Goal: Information Seeking & Learning: Learn about a topic

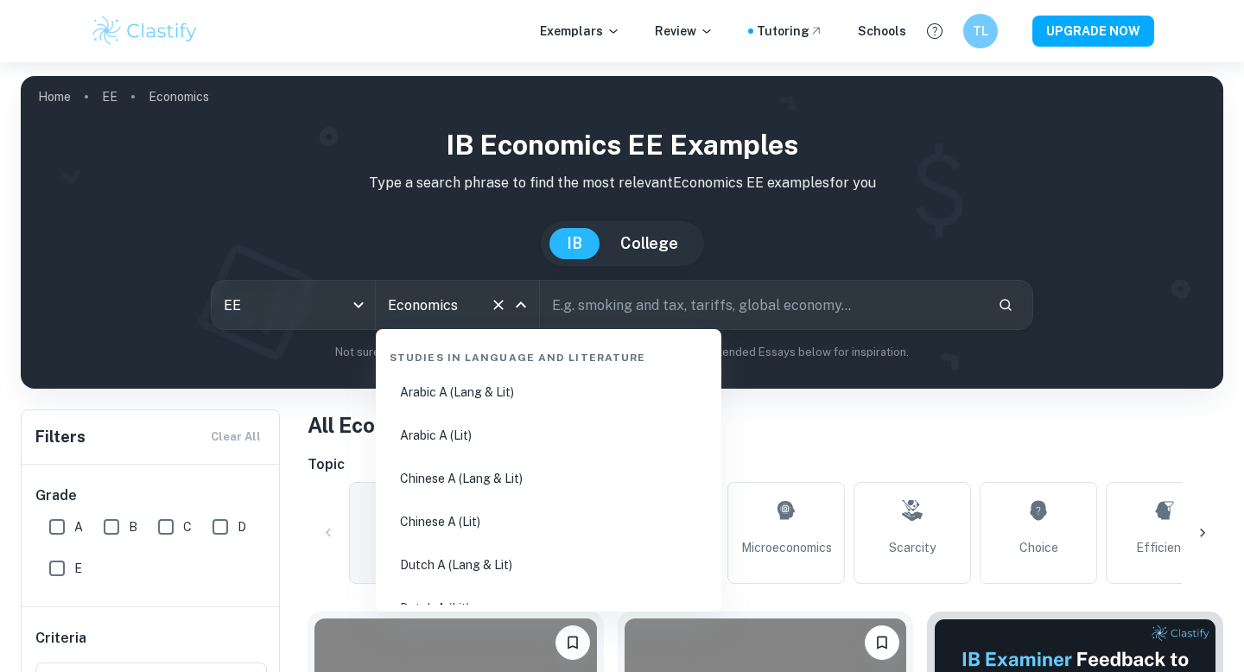
click at [478, 319] on input "Economics" at bounding box center [433, 305] width 99 height 33
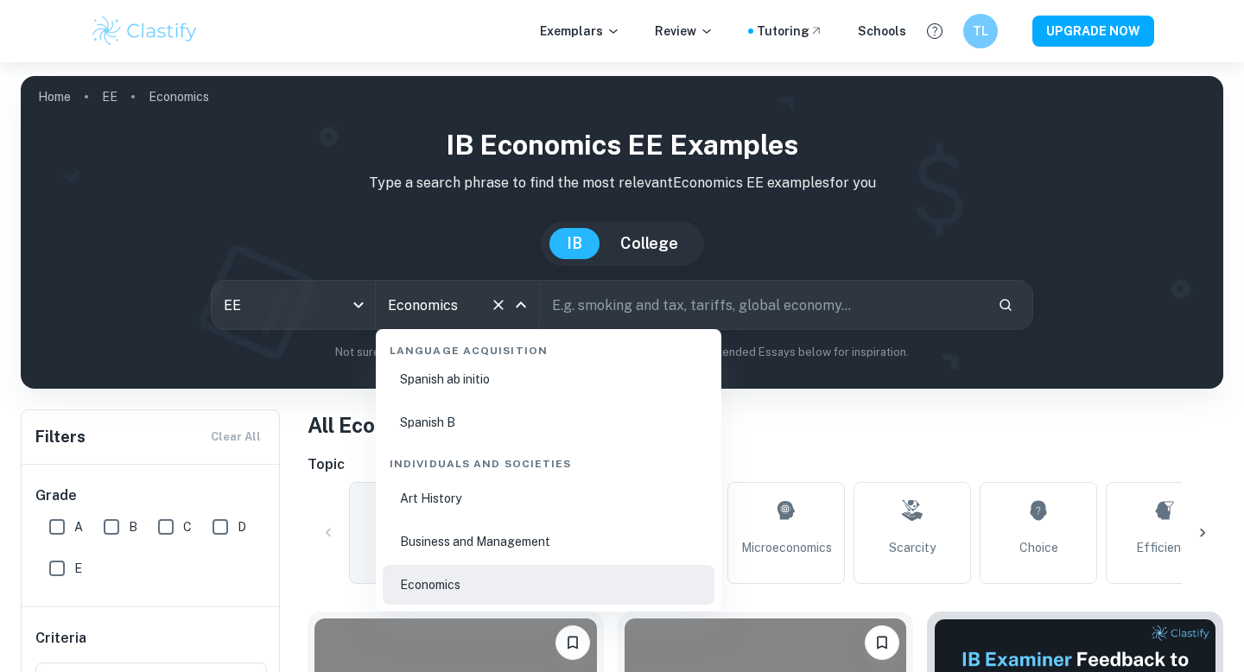
click at [525, 306] on icon "Close" at bounding box center [521, 304] width 10 height 6
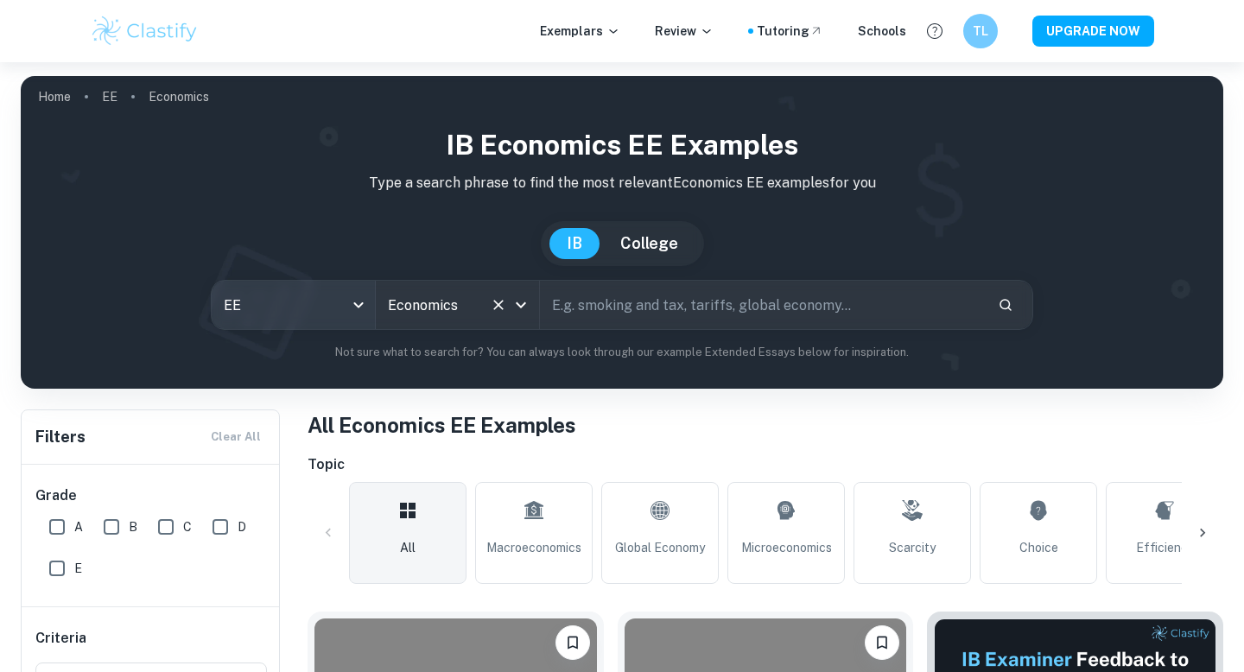
click at [363, 310] on body "We value your privacy We use cookies to enhance your browsing experience, serve…" at bounding box center [622, 398] width 1244 height 672
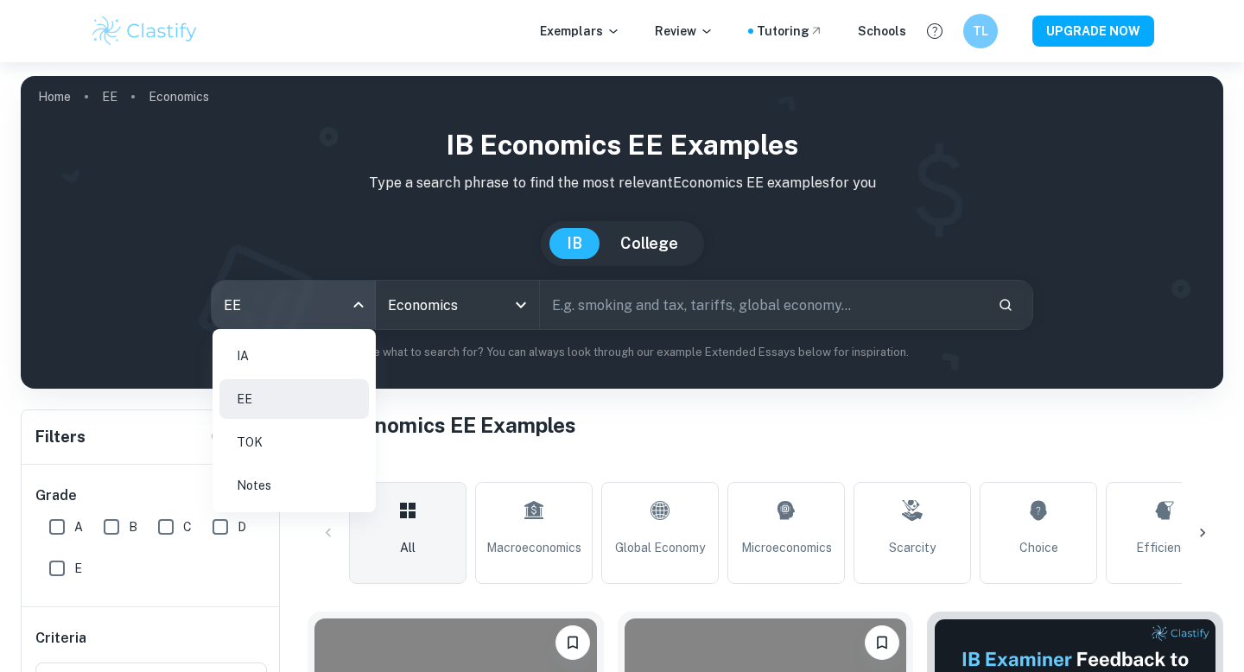
click at [329, 366] on li "IA" at bounding box center [293, 356] width 149 height 40
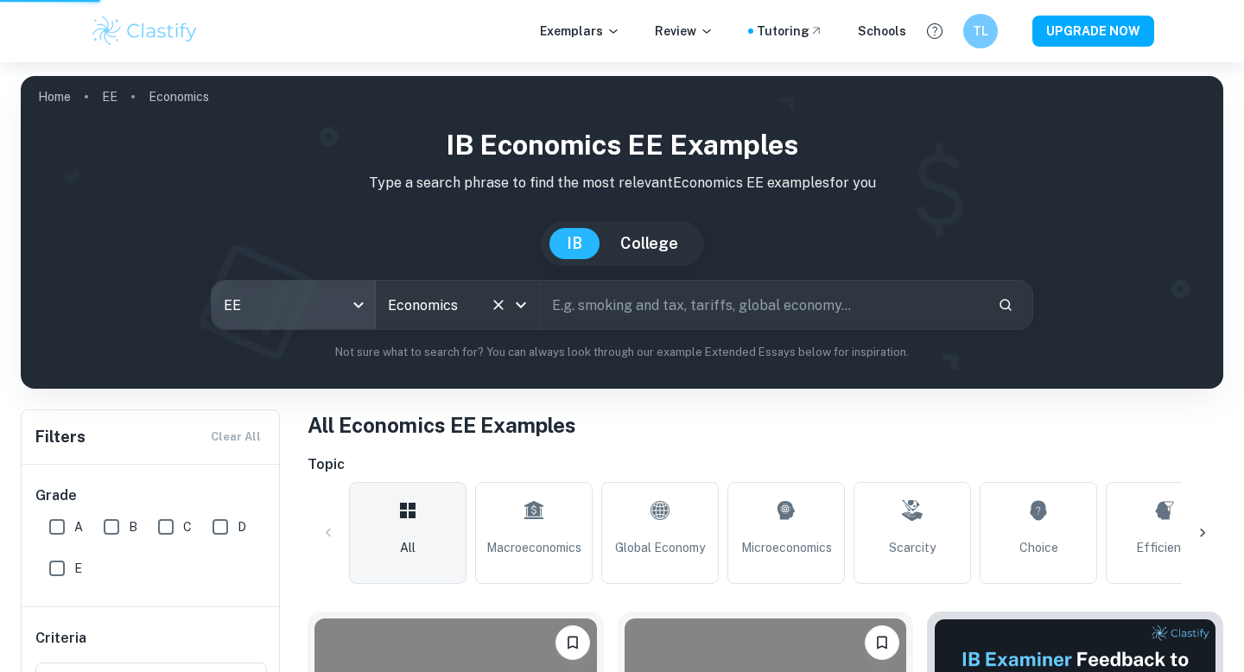
click at [478, 303] on input "Economics" at bounding box center [433, 305] width 99 height 33
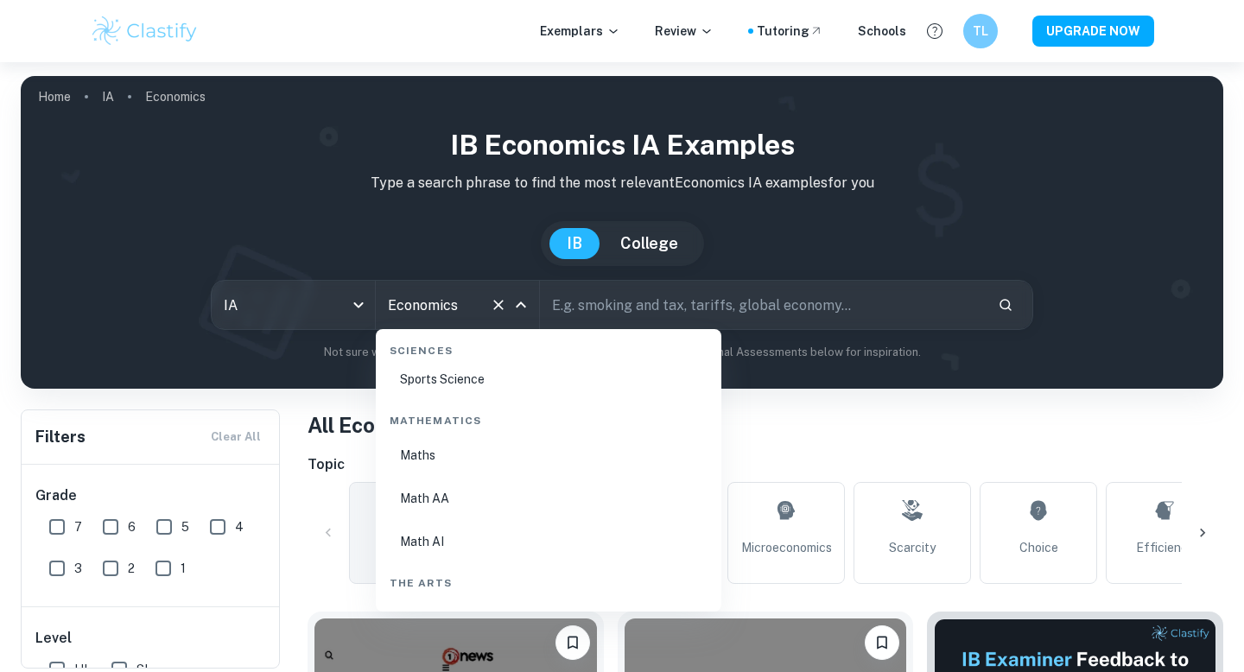
scroll to position [2974, 0]
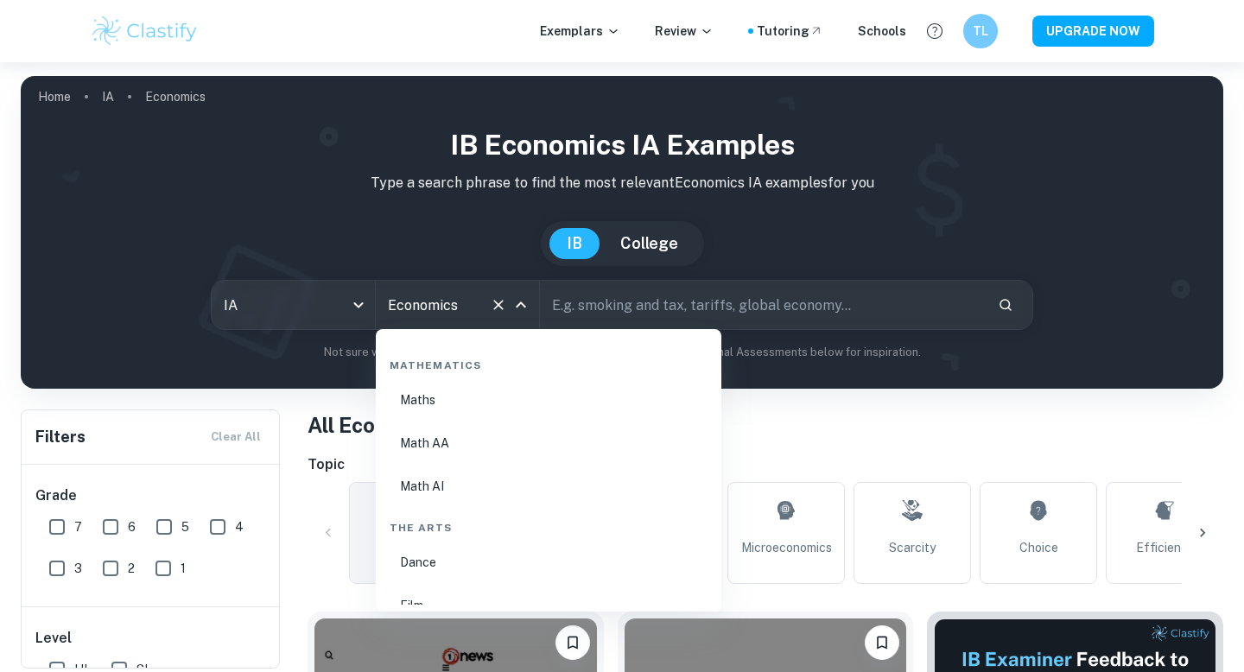
click at [454, 488] on li "Math AI" at bounding box center [549, 486] width 332 height 40
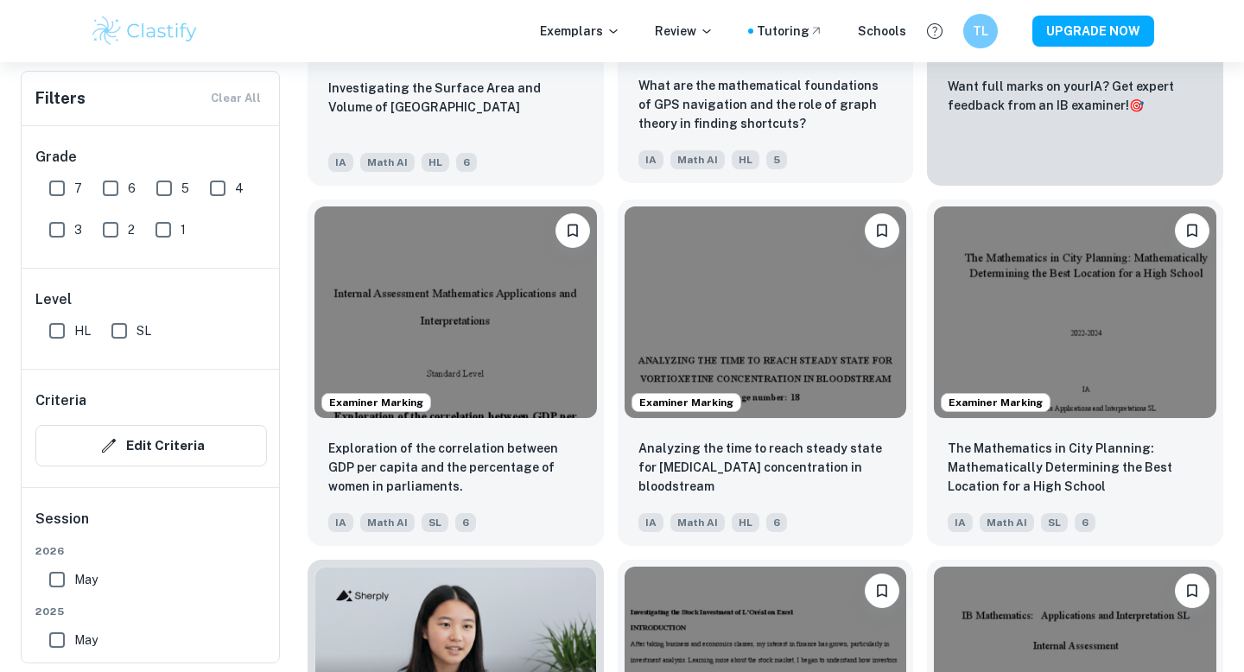
scroll to position [778, 0]
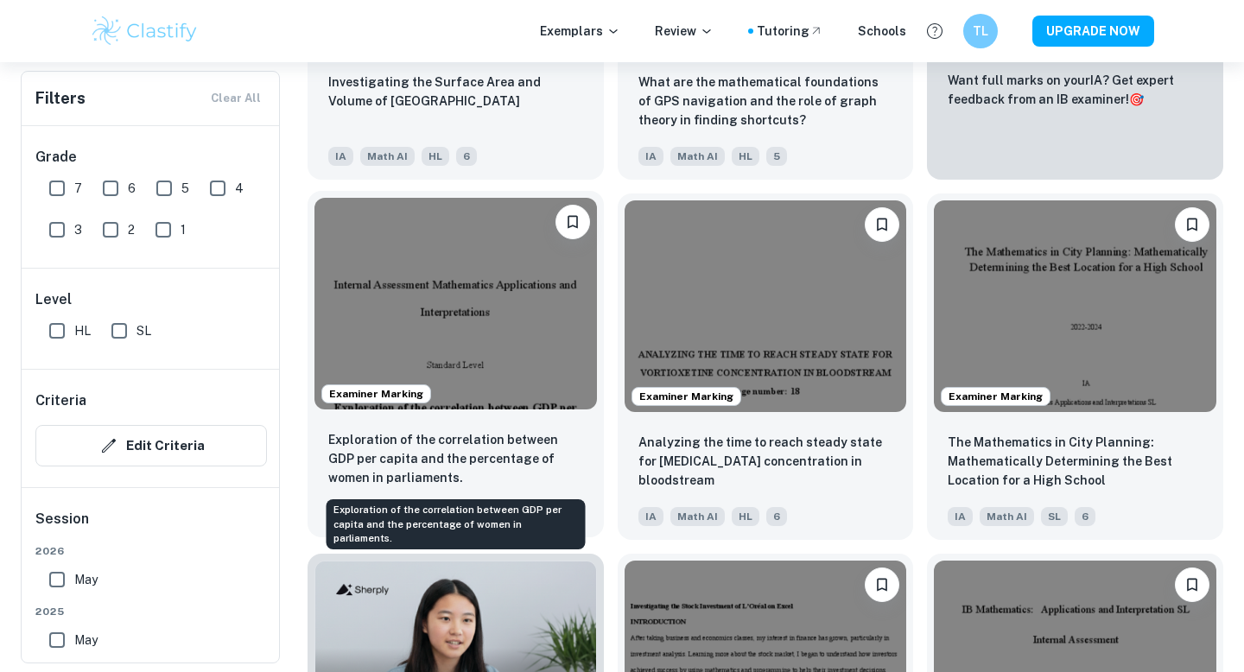
click at [523, 462] on p "Exploration of the correlation between GDP per capita and the percentage of wom…" at bounding box center [455, 458] width 255 height 57
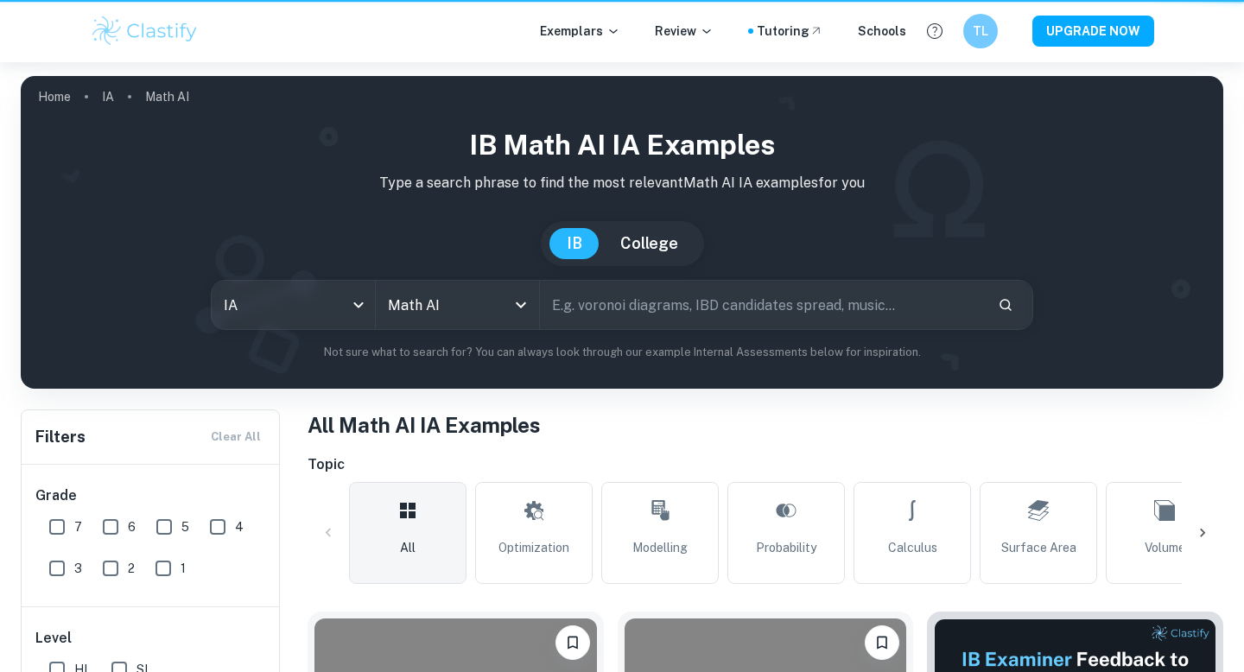
scroll to position [778, 0]
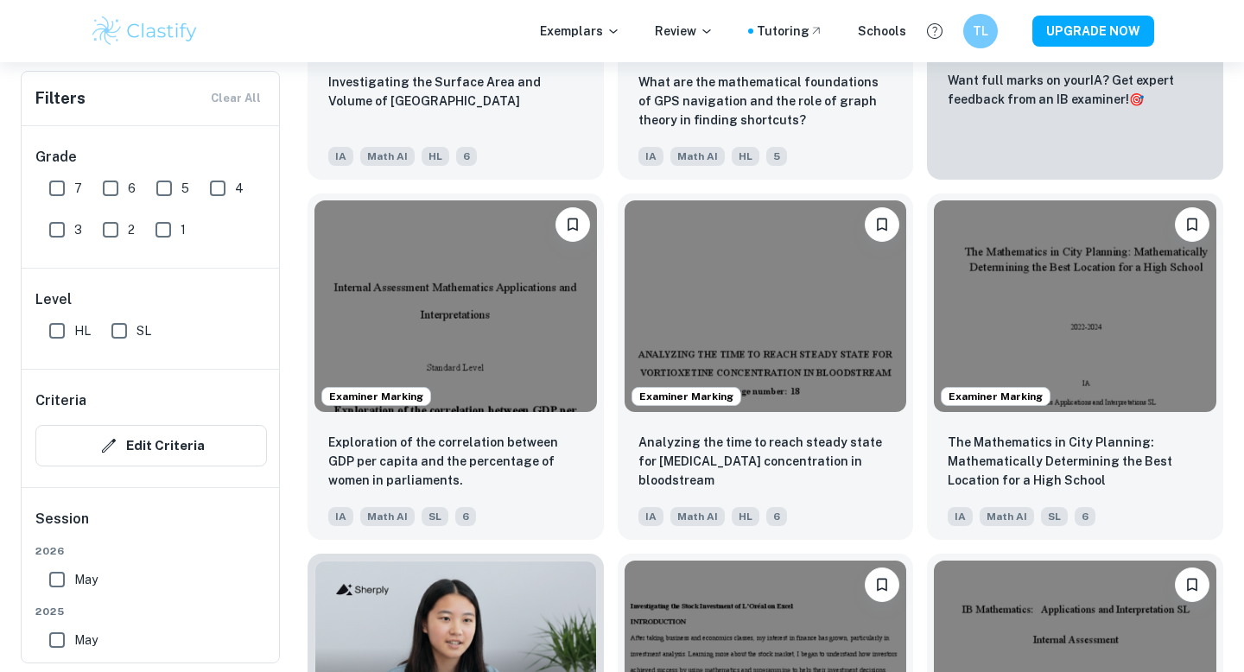
click at [63, 194] on input "7" at bounding box center [57, 188] width 35 height 35
checkbox input "true"
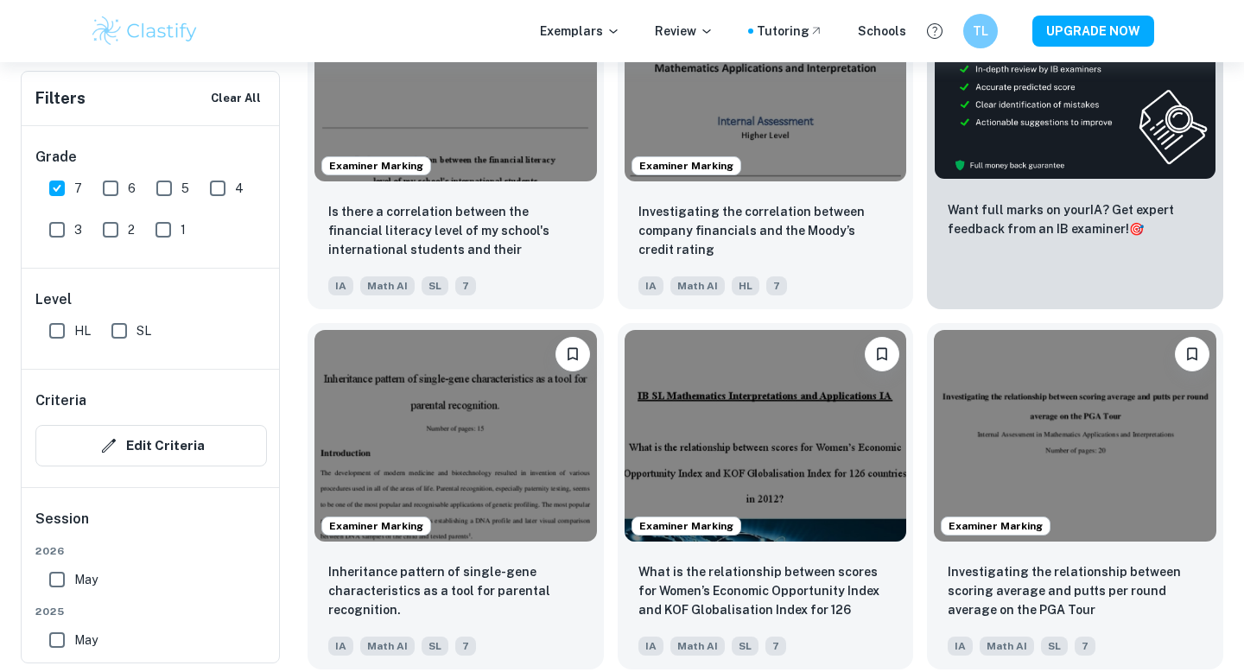
scroll to position [686, 0]
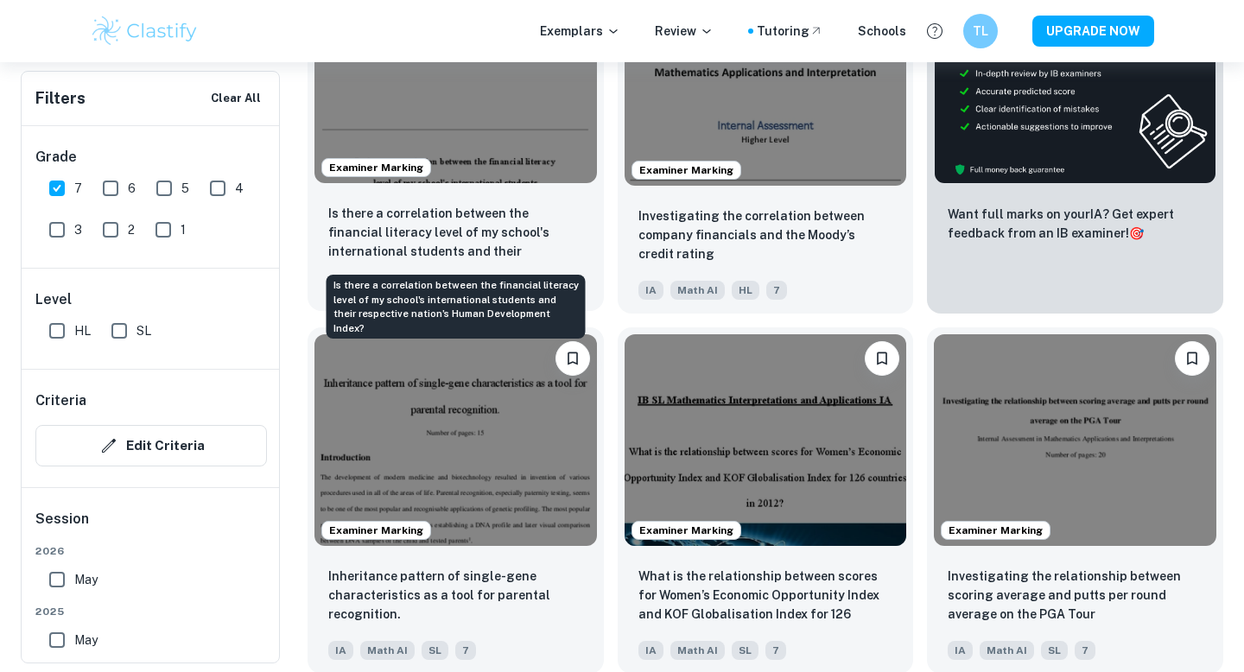
click at [478, 250] on p "Is there a correlation between the financial literacy level of my school's inte…" at bounding box center [455, 233] width 255 height 59
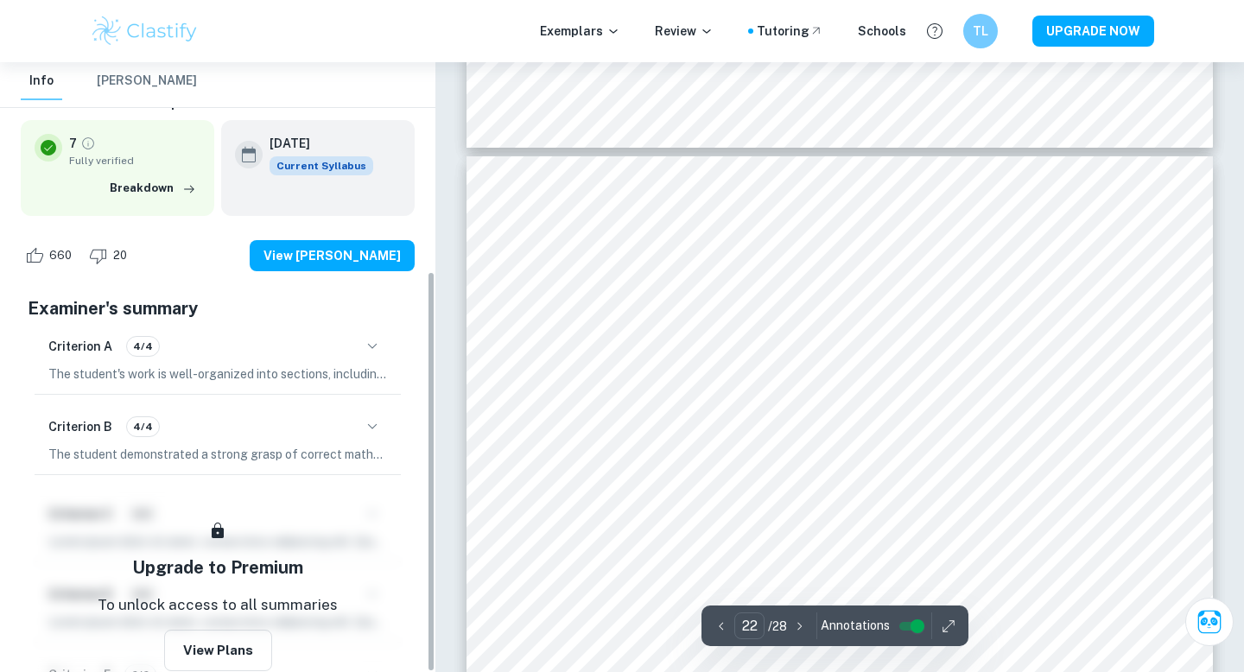
scroll to position [317, 0]
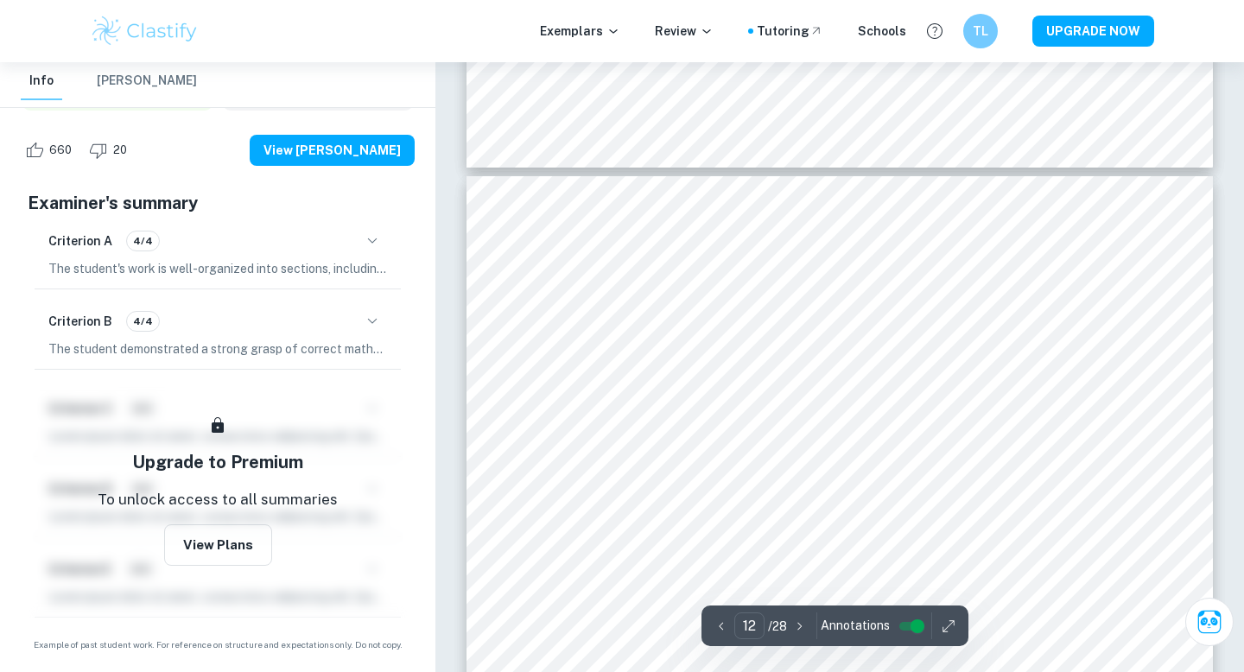
type input "11"
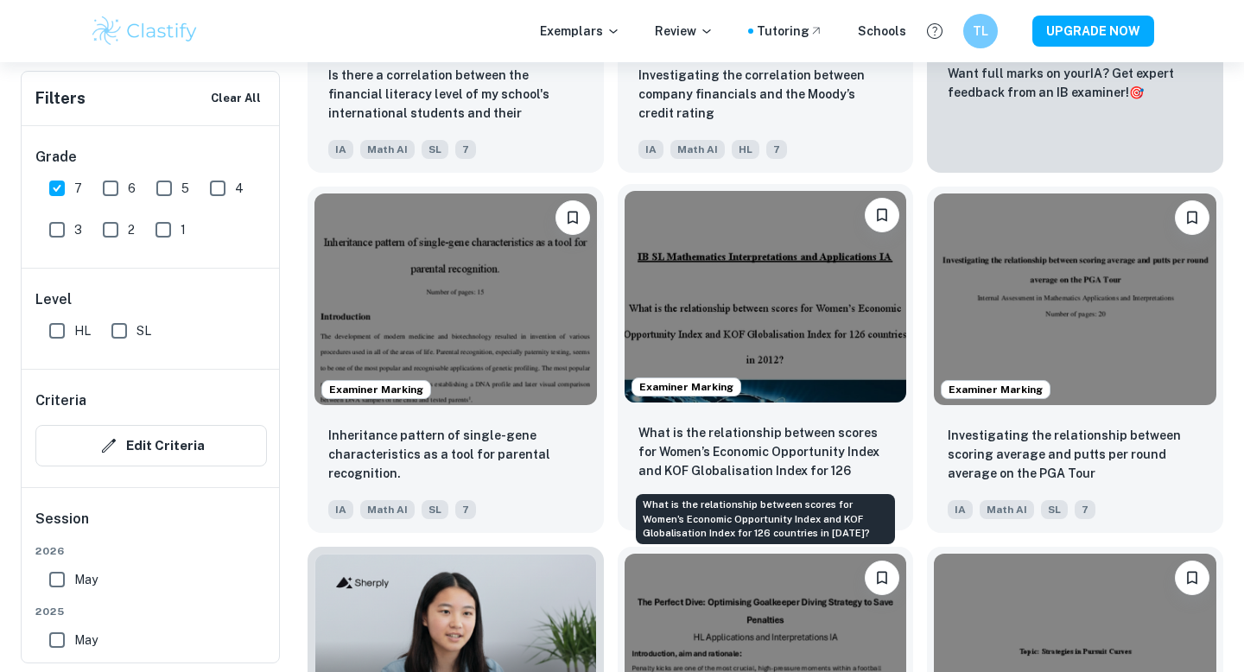
scroll to position [853, 0]
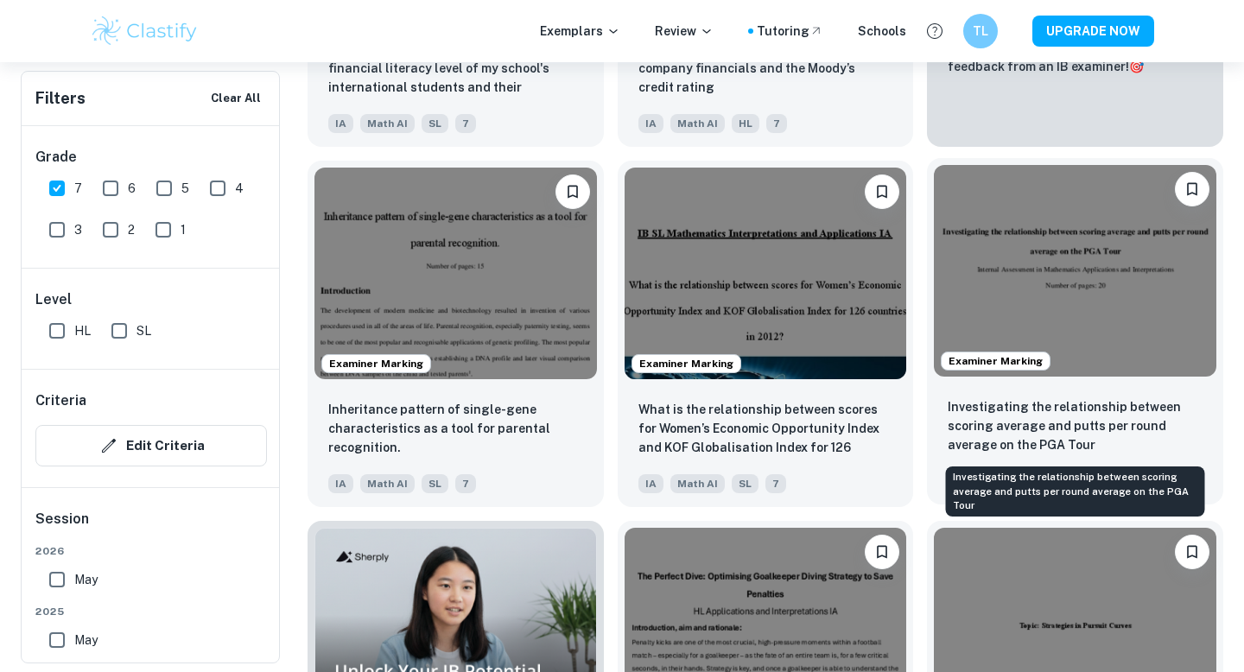
click at [976, 424] on p "Investigating the relationship between scoring average and putts per round aver…" at bounding box center [1075, 425] width 255 height 57
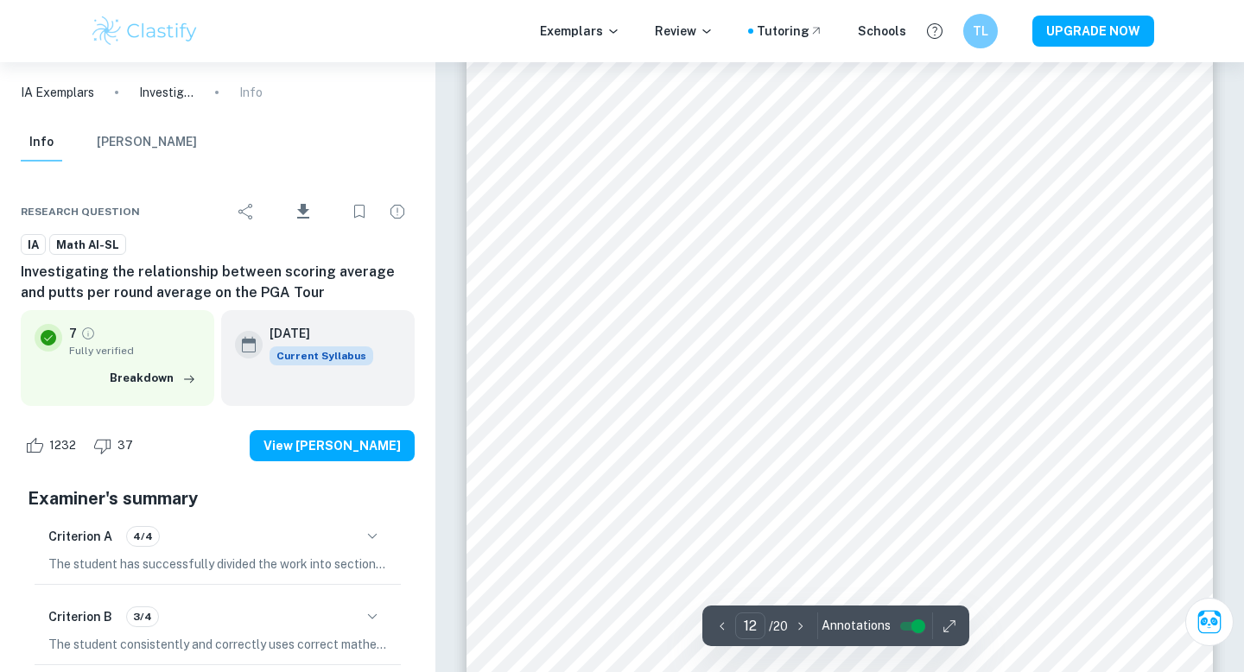
scroll to position [12390, 0]
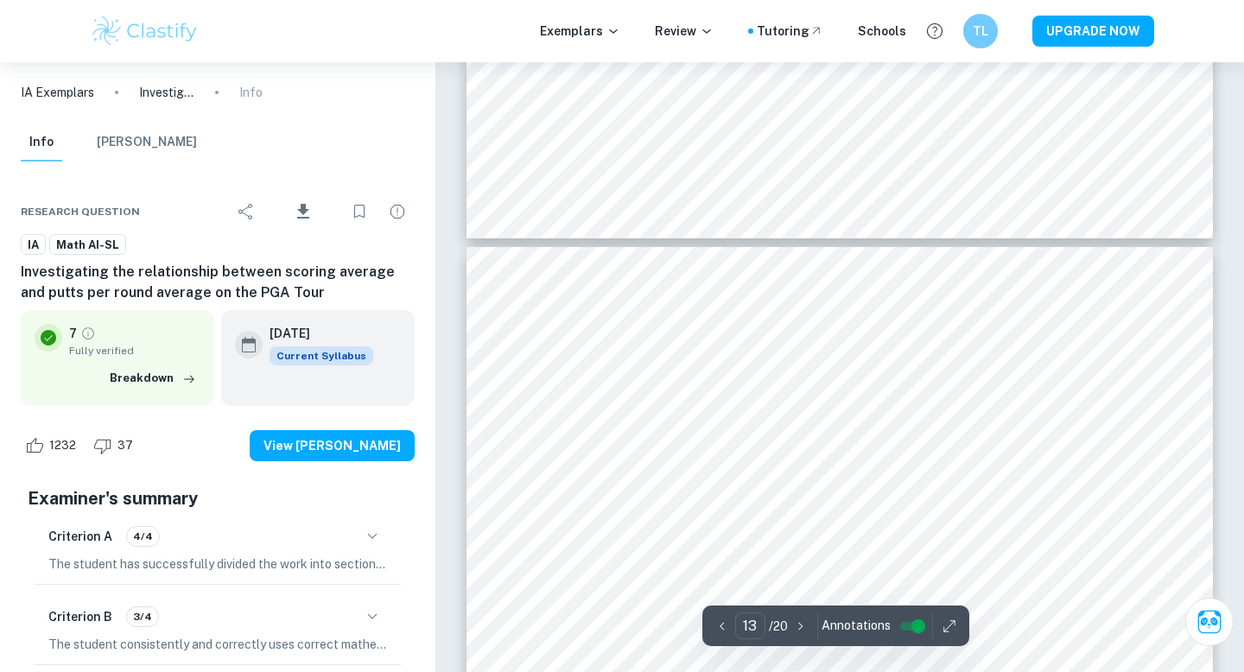
type input "14"
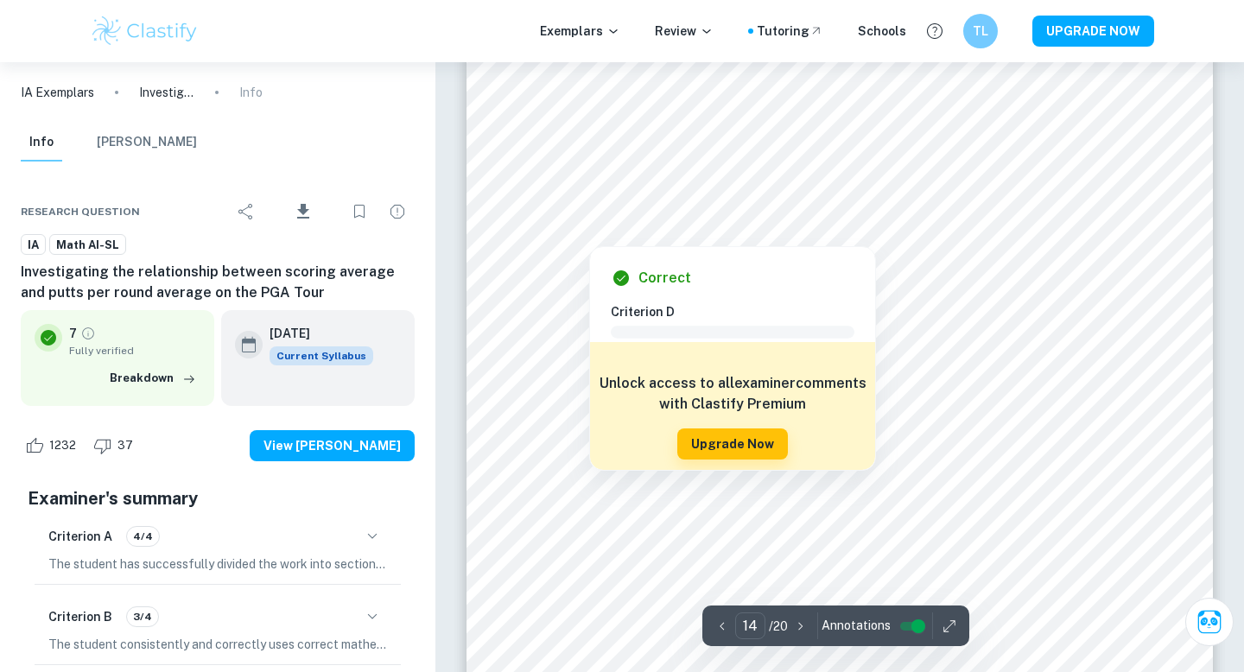
scroll to position [14335, 0]
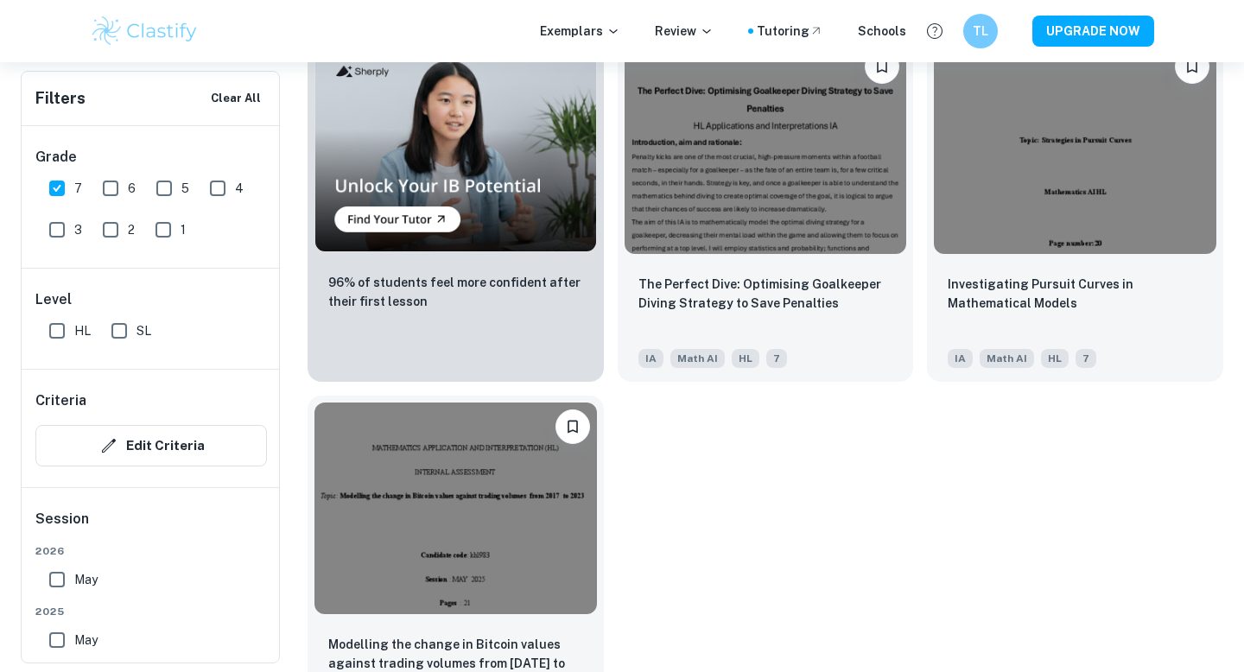
scroll to position [1337, 0]
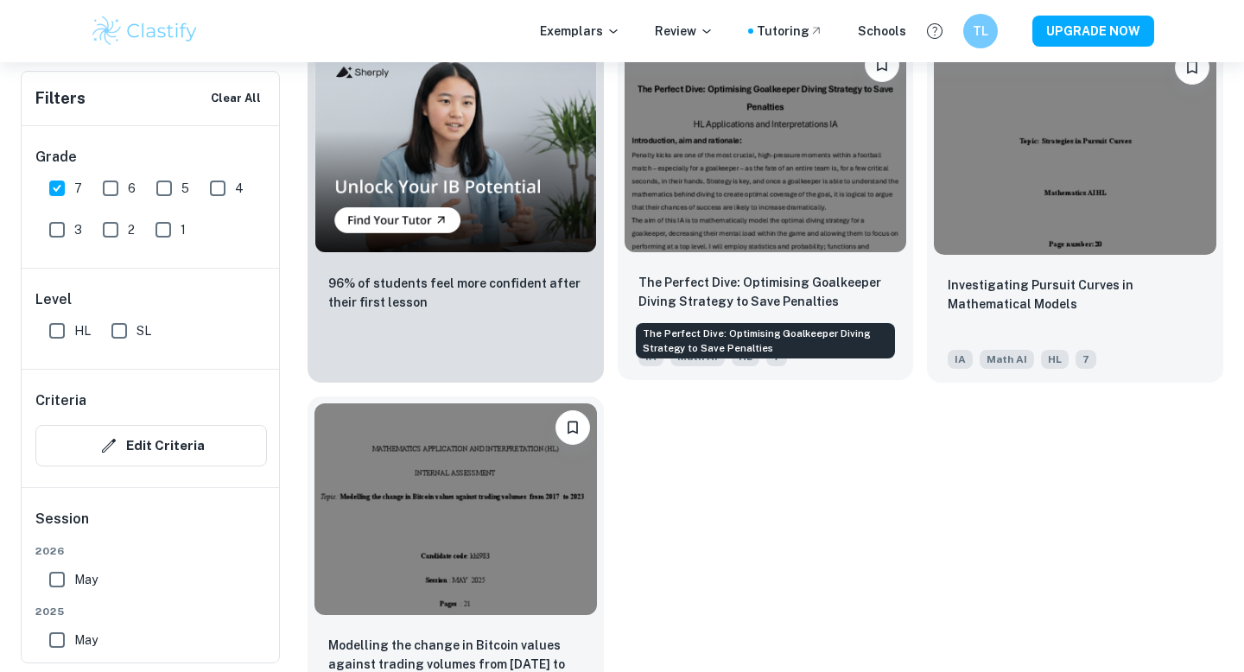
click at [780, 301] on p "The Perfect Dive: Optimising Goalkeeper Diving Strategy to Save Penalties" at bounding box center [765, 292] width 255 height 38
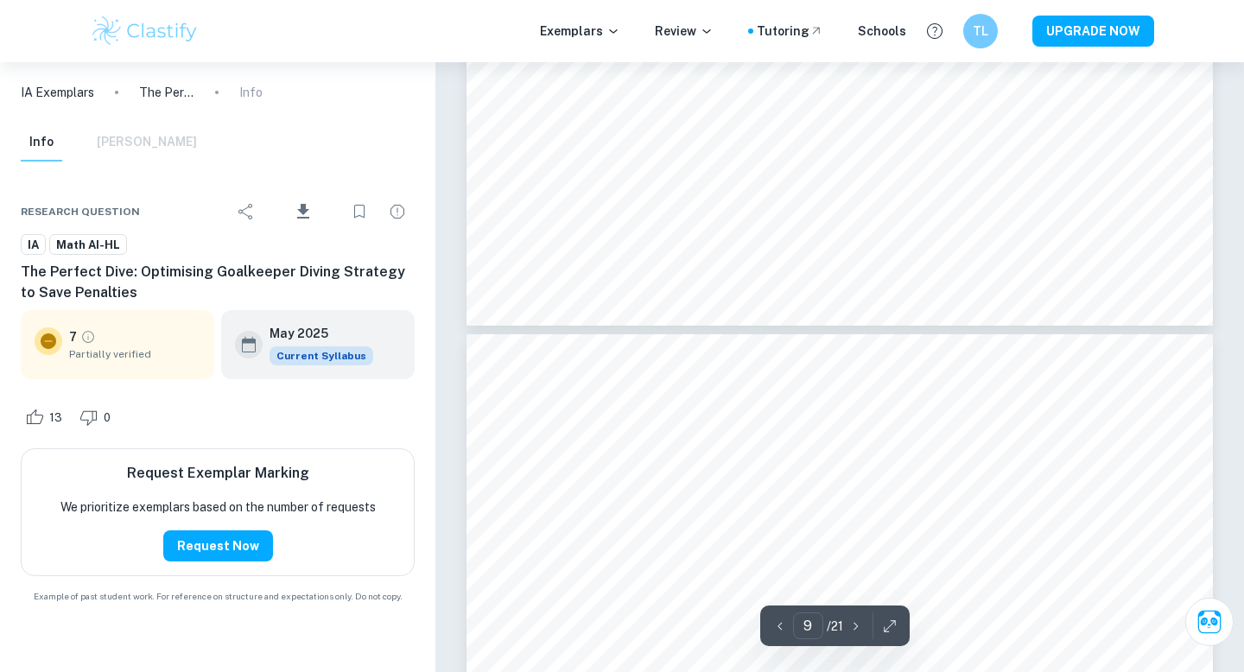
type input "10"
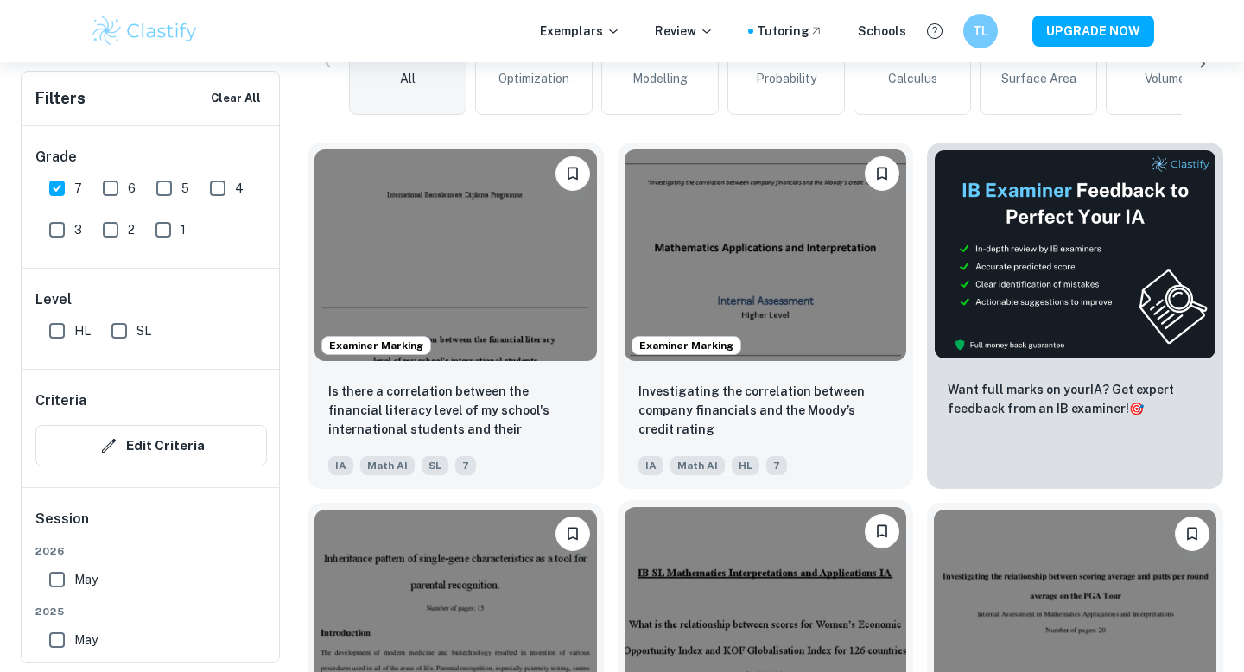
scroll to position [445, 0]
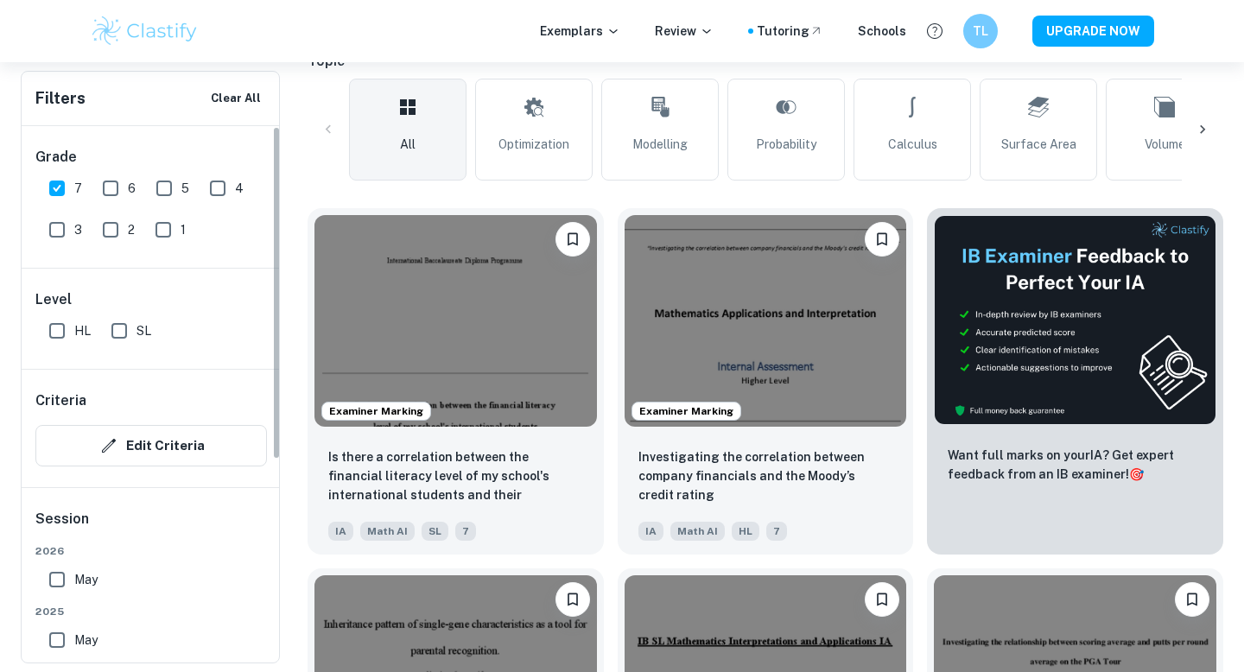
click at [55, 198] on input "7" at bounding box center [57, 188] width 35 height 35
checkbox input "false"
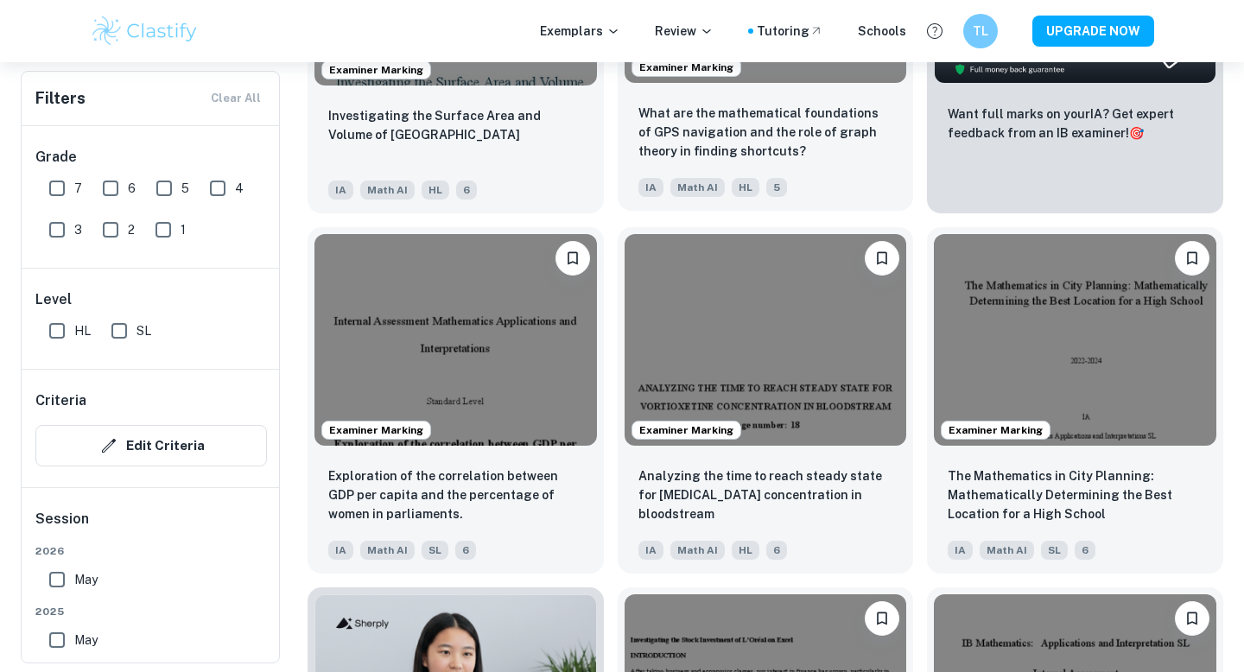
scroll to position [749, 0]
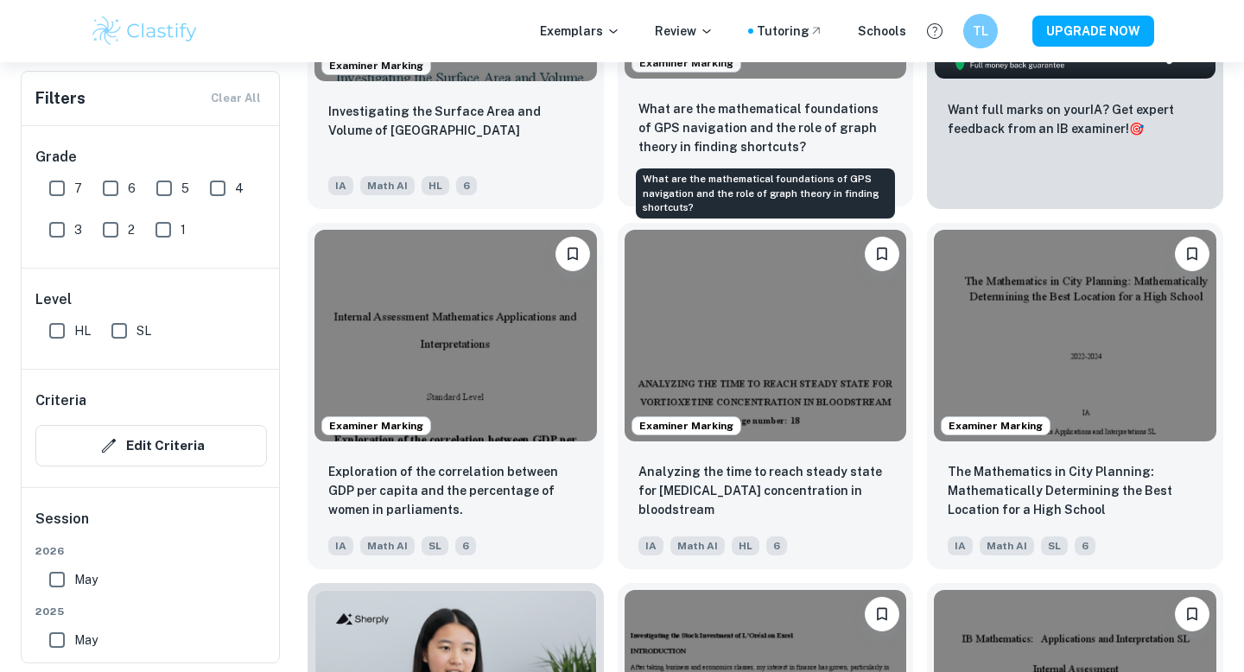
click at [754, 105] on p "What are the mathematical foundations of GPS navigation and the role of graph t…" at bounding box center [765, 127] width 255 height 57
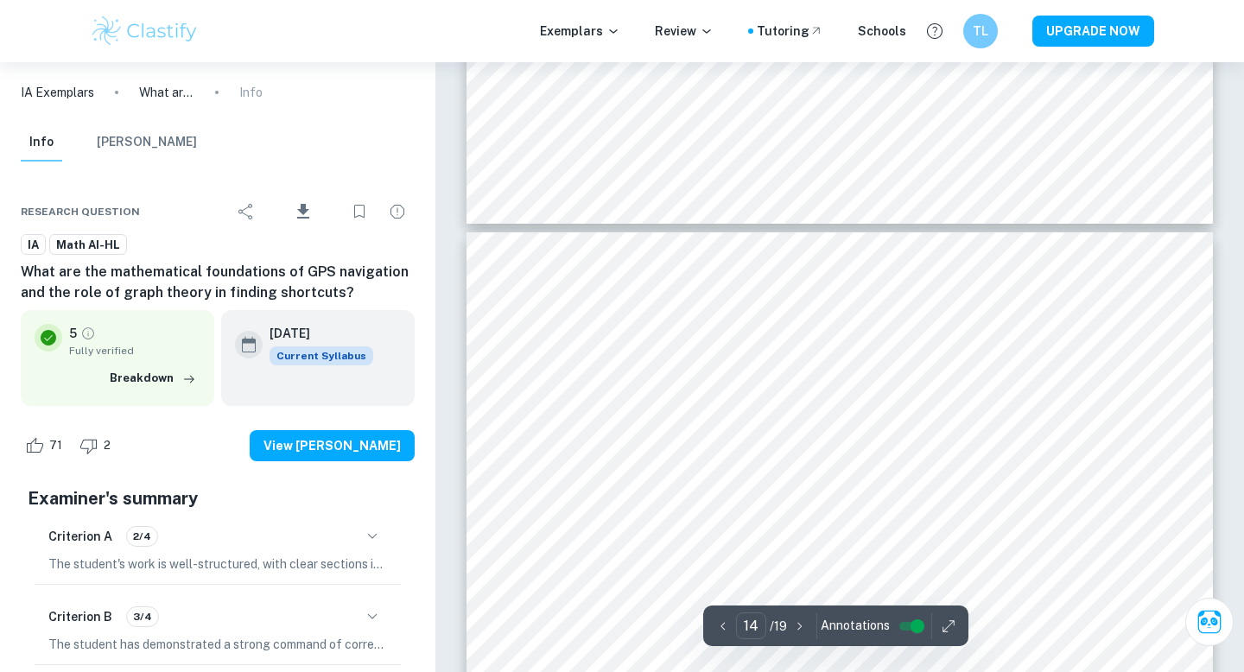
scroll to position [12878, 0]
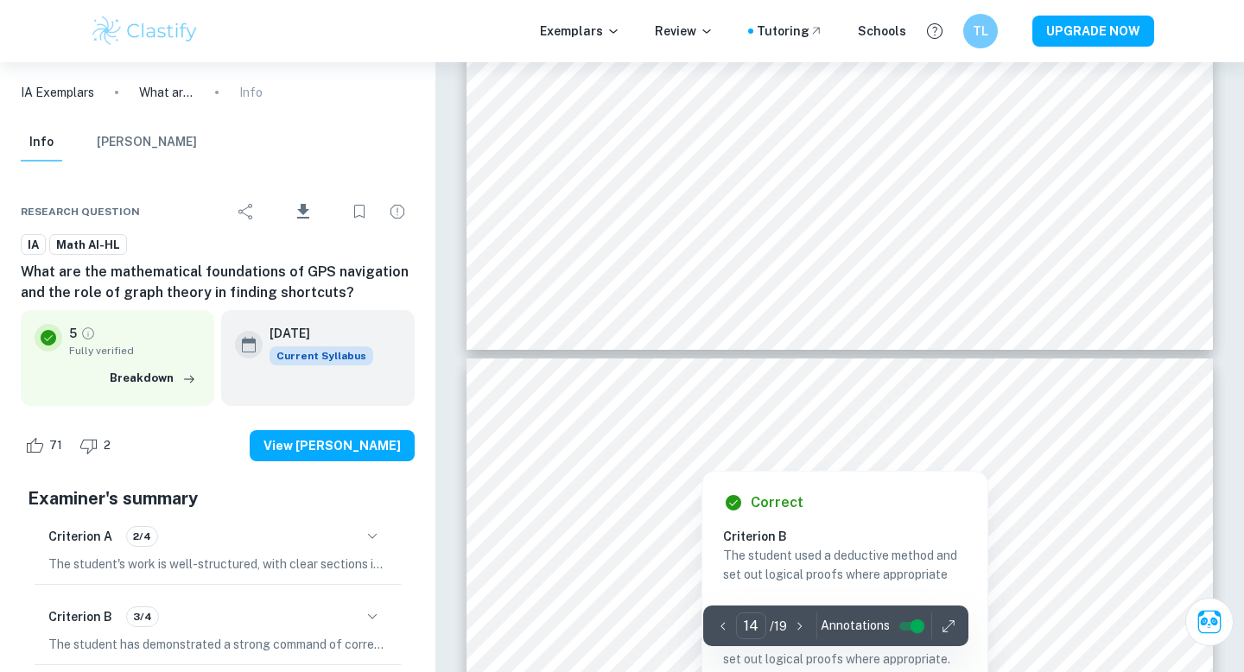
type input "13"
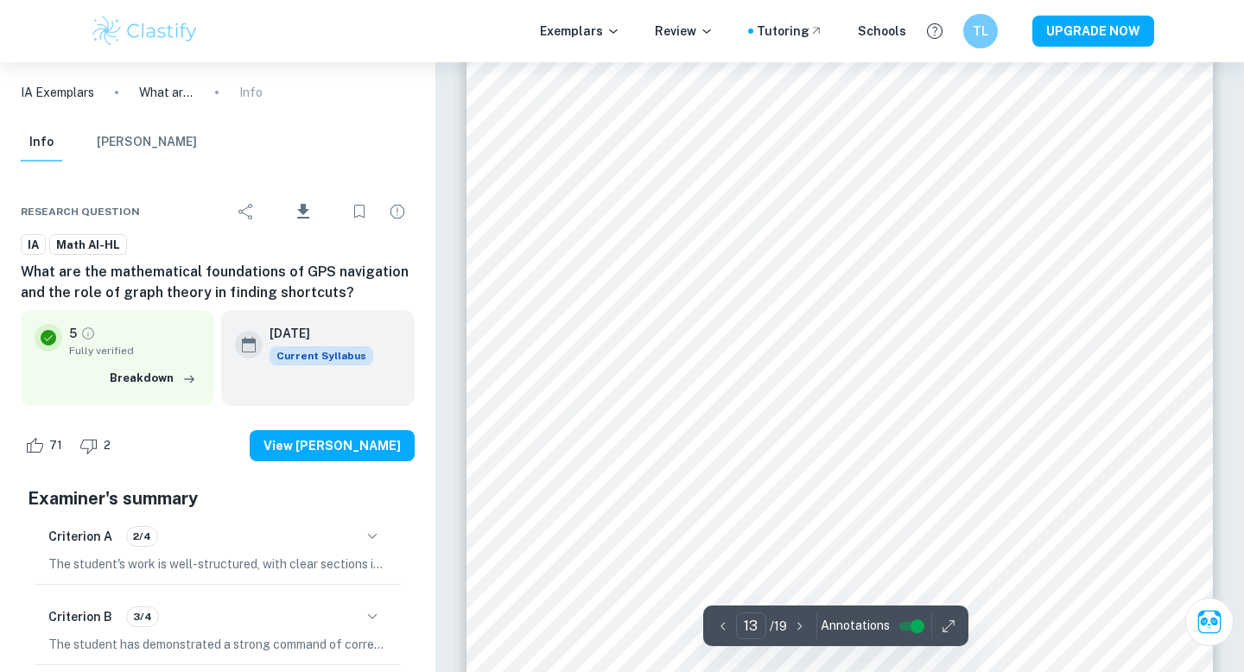
scroll to position [12370, 0]
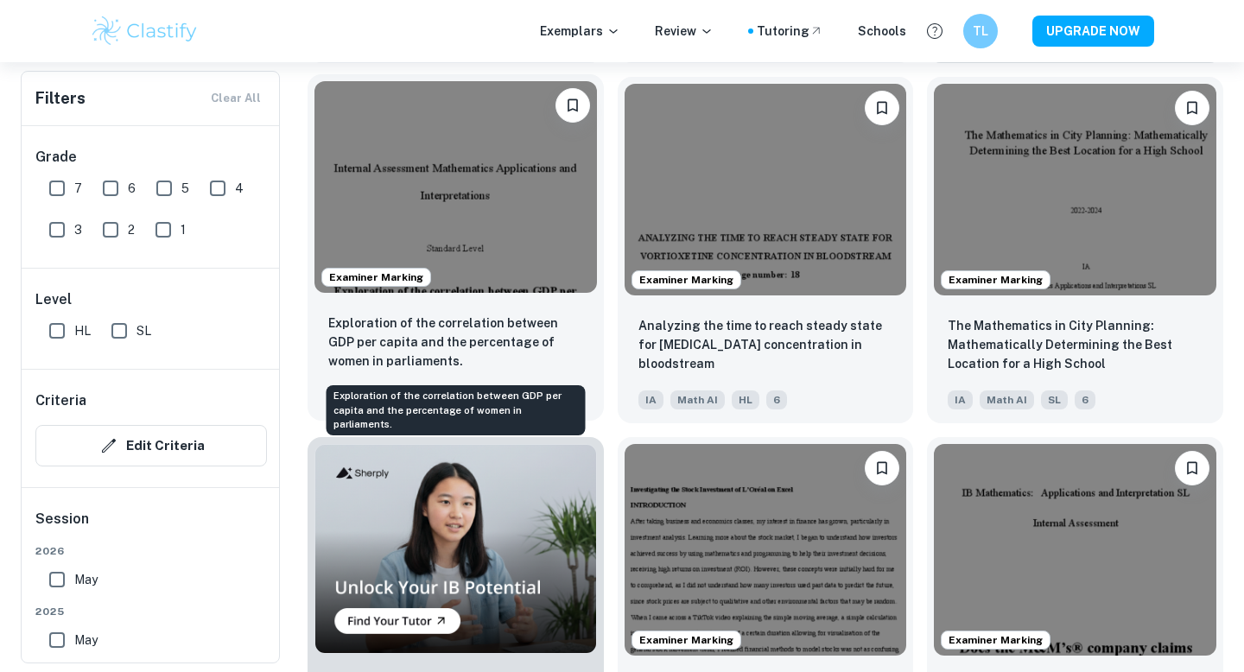
scroll to position [939, 0]
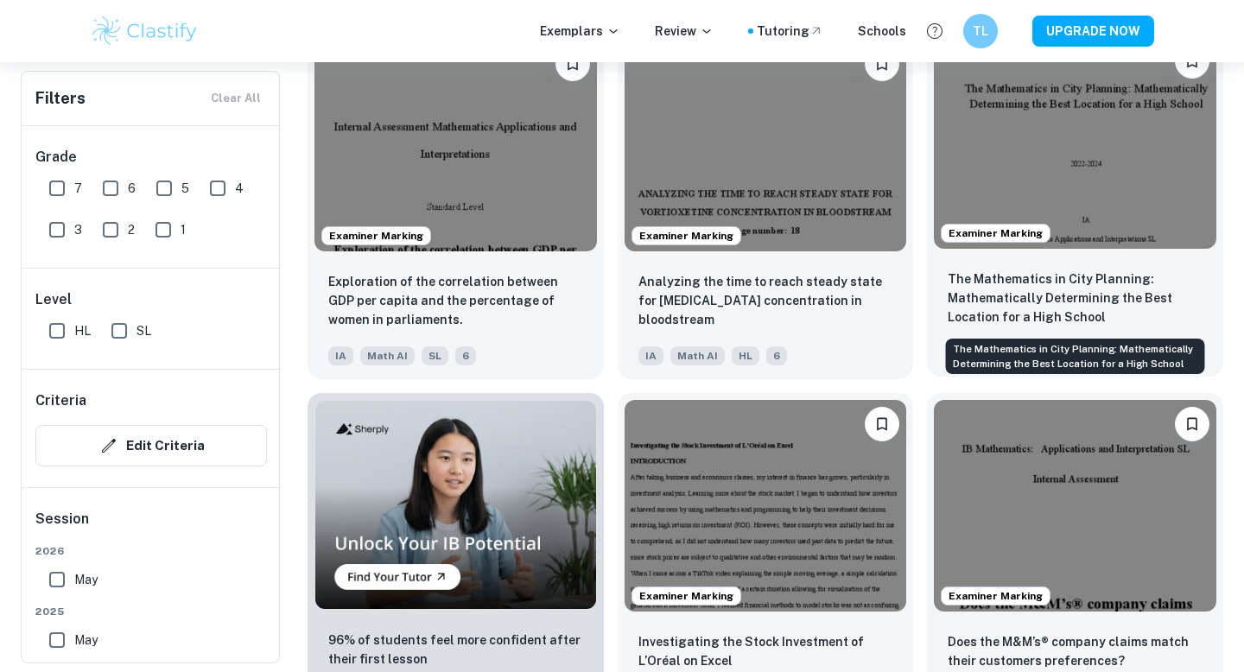
click at [1024, 309] on p "The Mathematics in City Planning: Mathematically Determining the Best Location …" at bounding box center [1075, 298] width 255 height 57
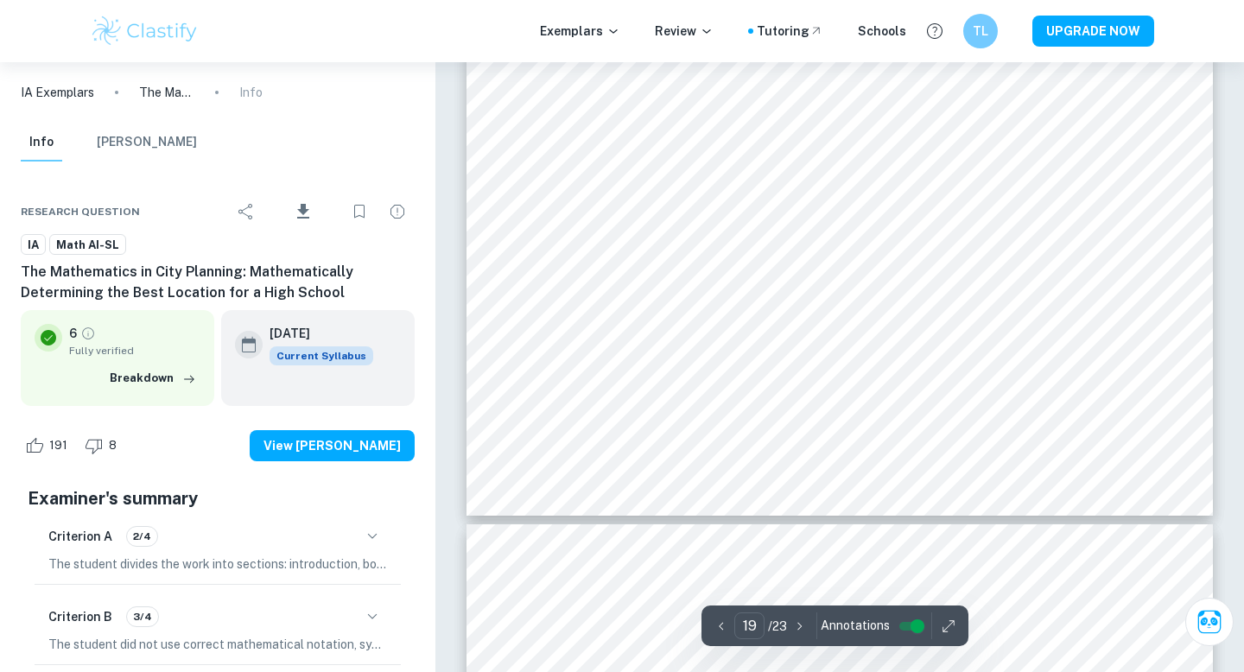
scroll to position [20225, 0]
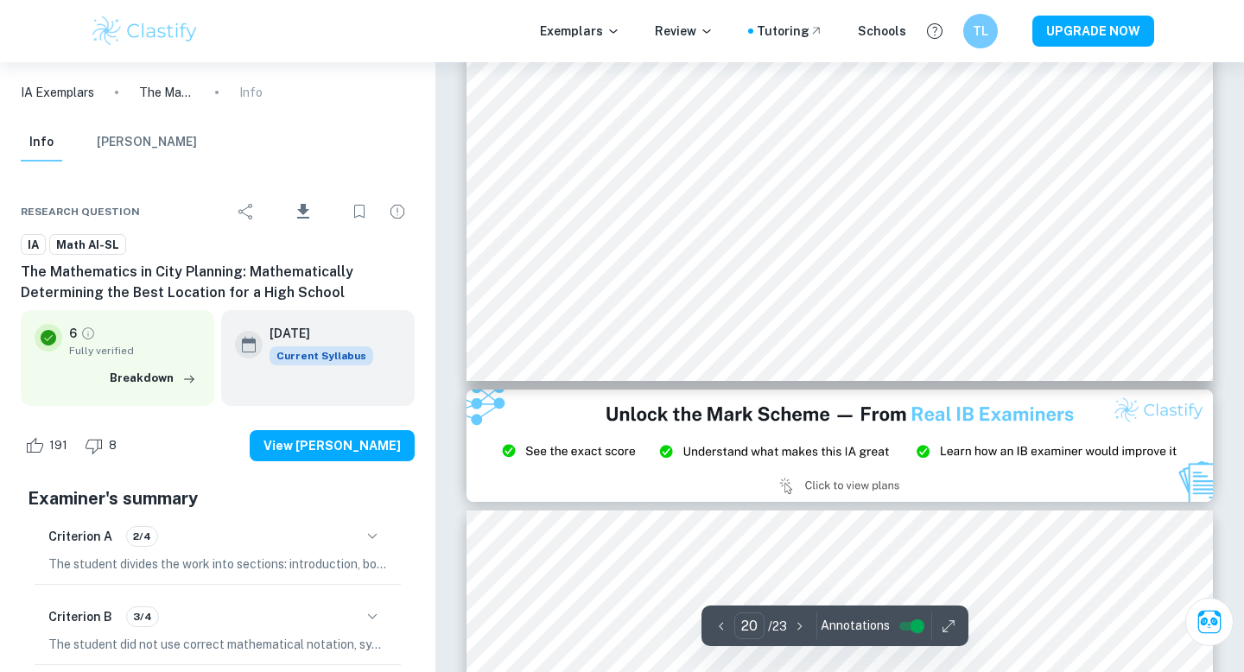
type input "21"
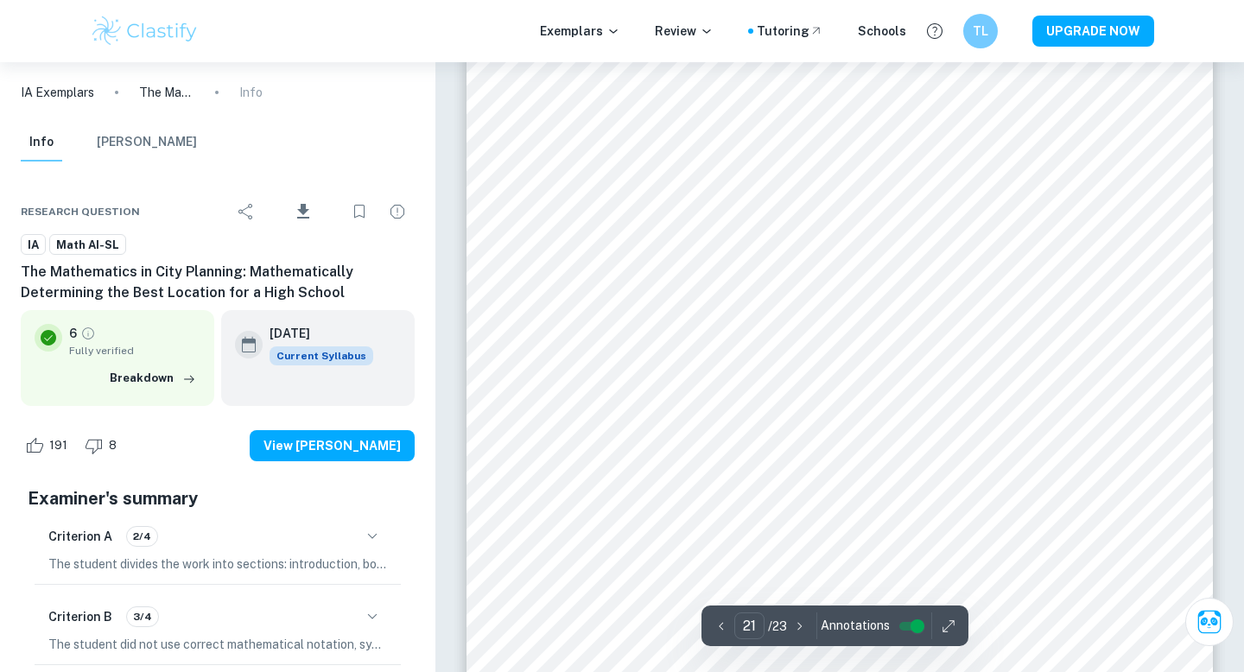
scroll to position [22019, 0]
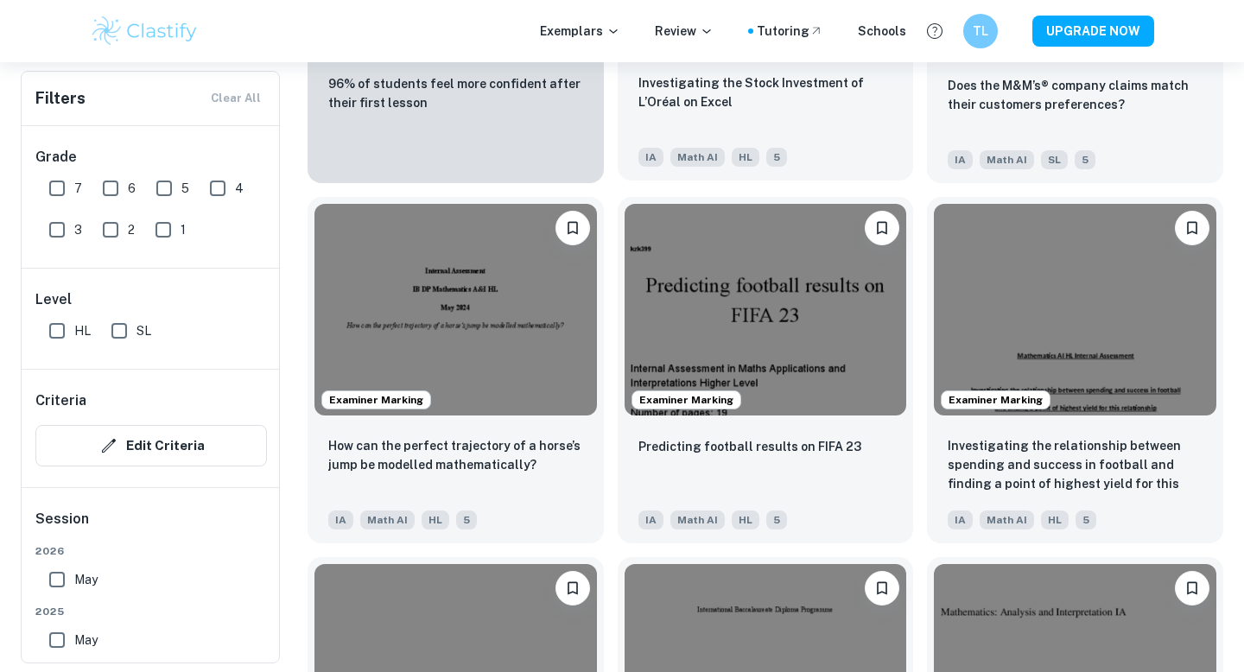
scroll to position [1495, 0]
click at [109, 185] on input "6" at bounding box center [110, 188] width 35 height 35
checkbox input "true"
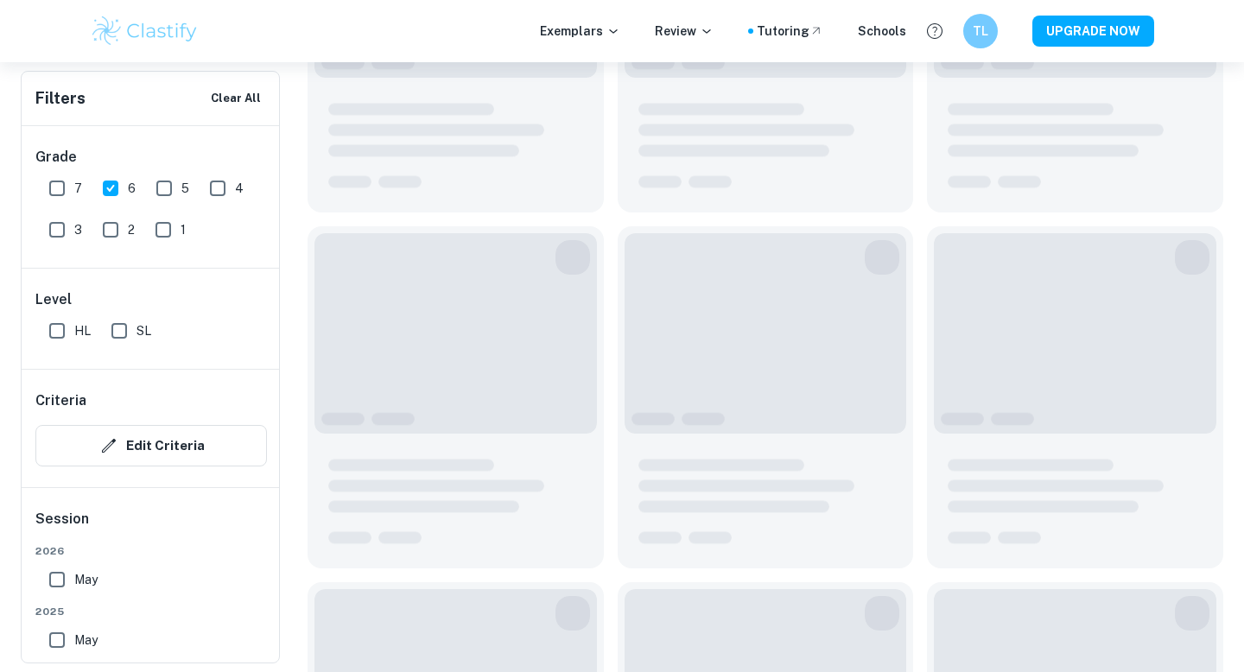
scroll to position [1536, 0]
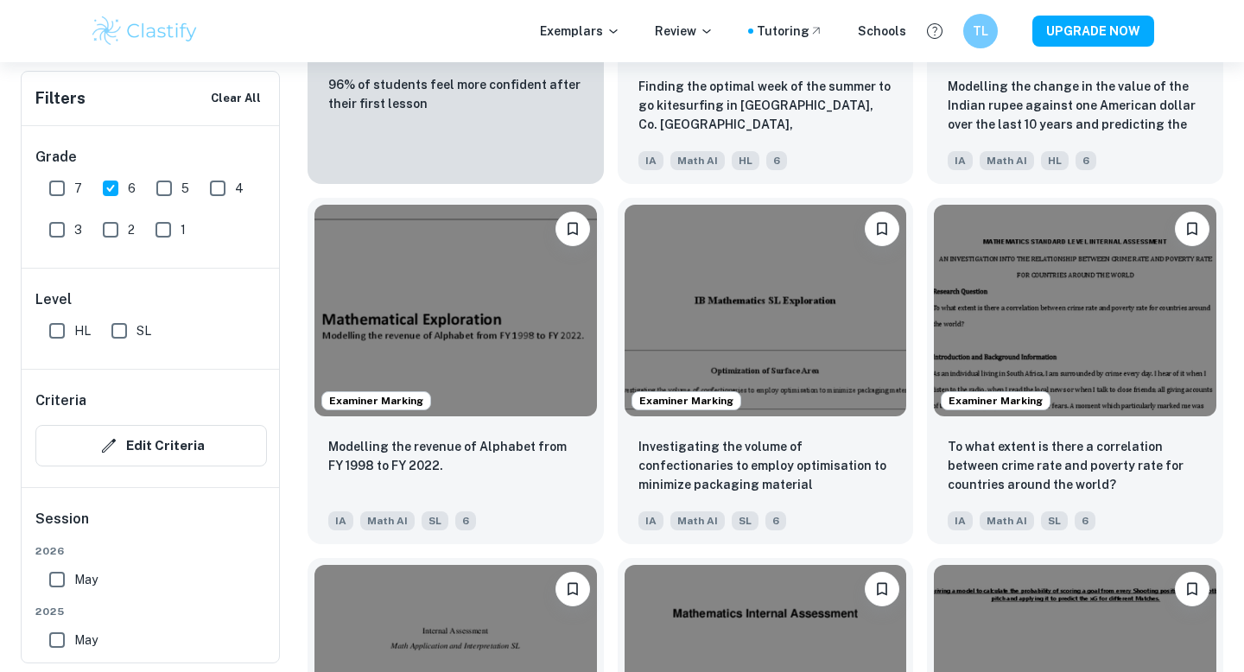
click at [48, 185] on input "7" at bounding box center [57, 188] width 35 height 35
checkbox input "true"
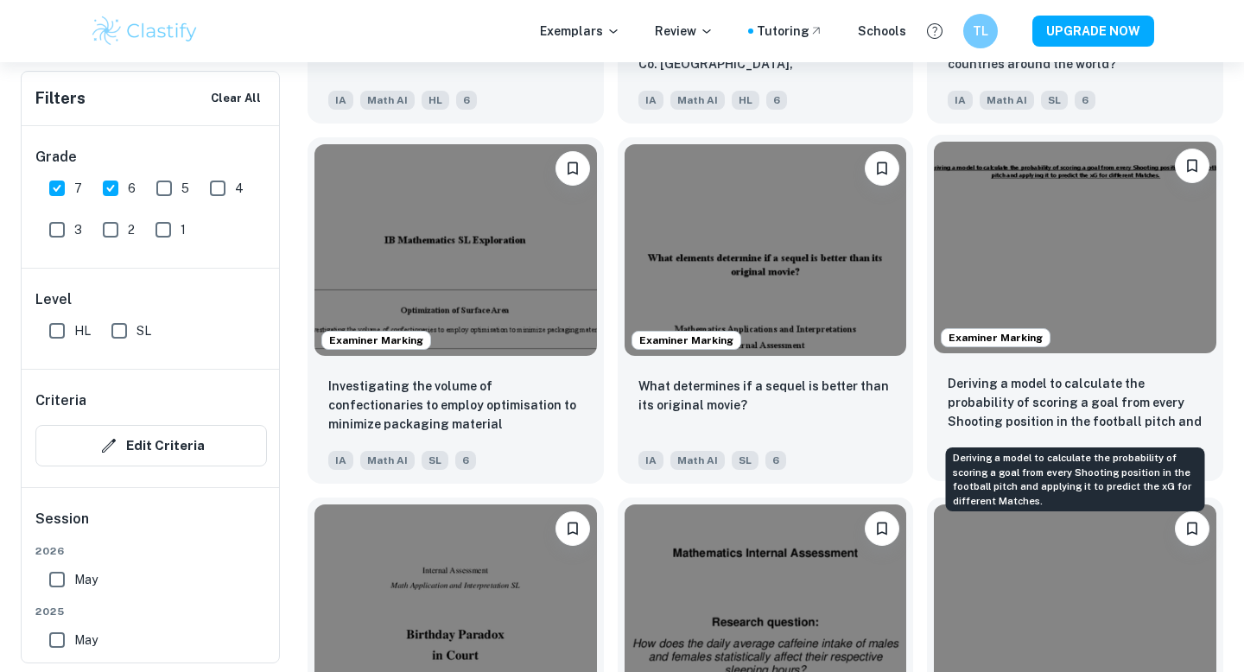
scroll to position [1989, 0]
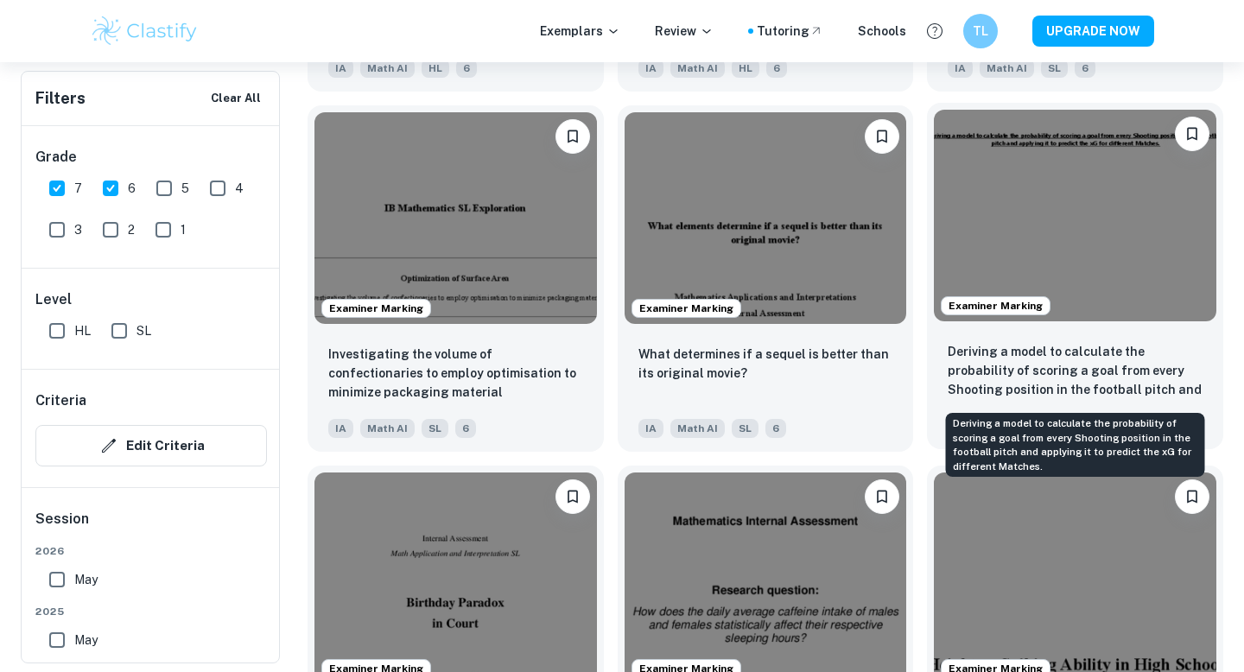
click at [1037, 386] on p "Deriving a model to calculate the probability of scoring a goal from every Shoo…" at bounding box center [1075, 371] width 255 height 59
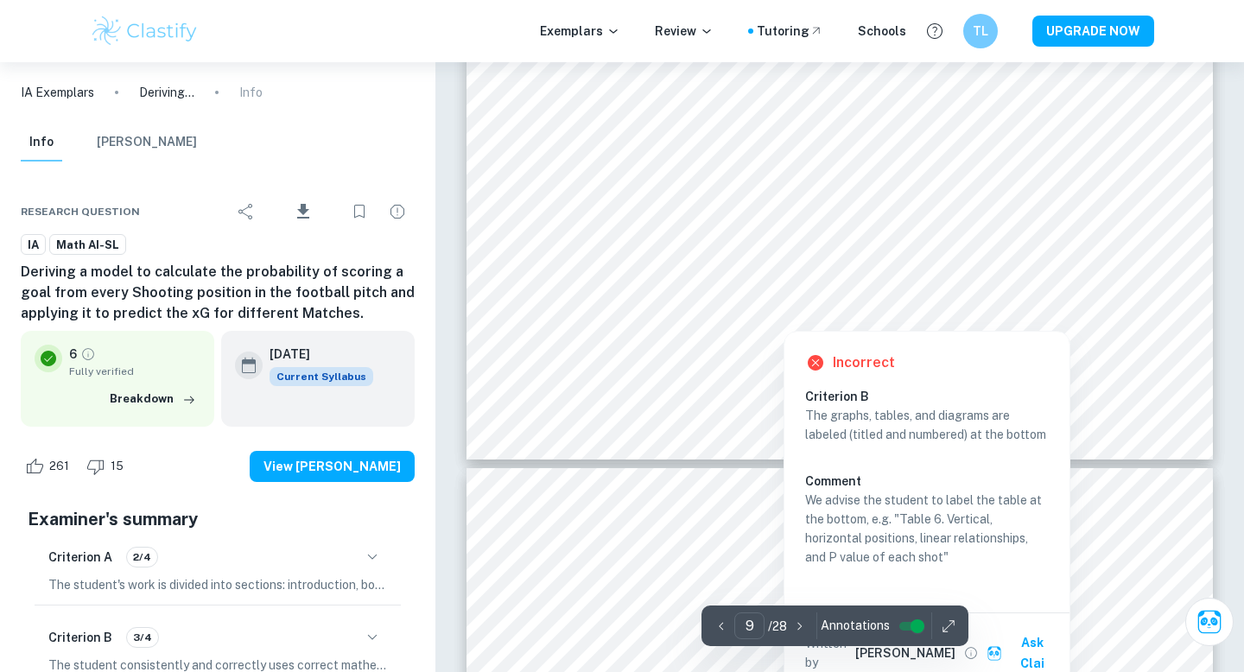
scroll to position [9546, 0]
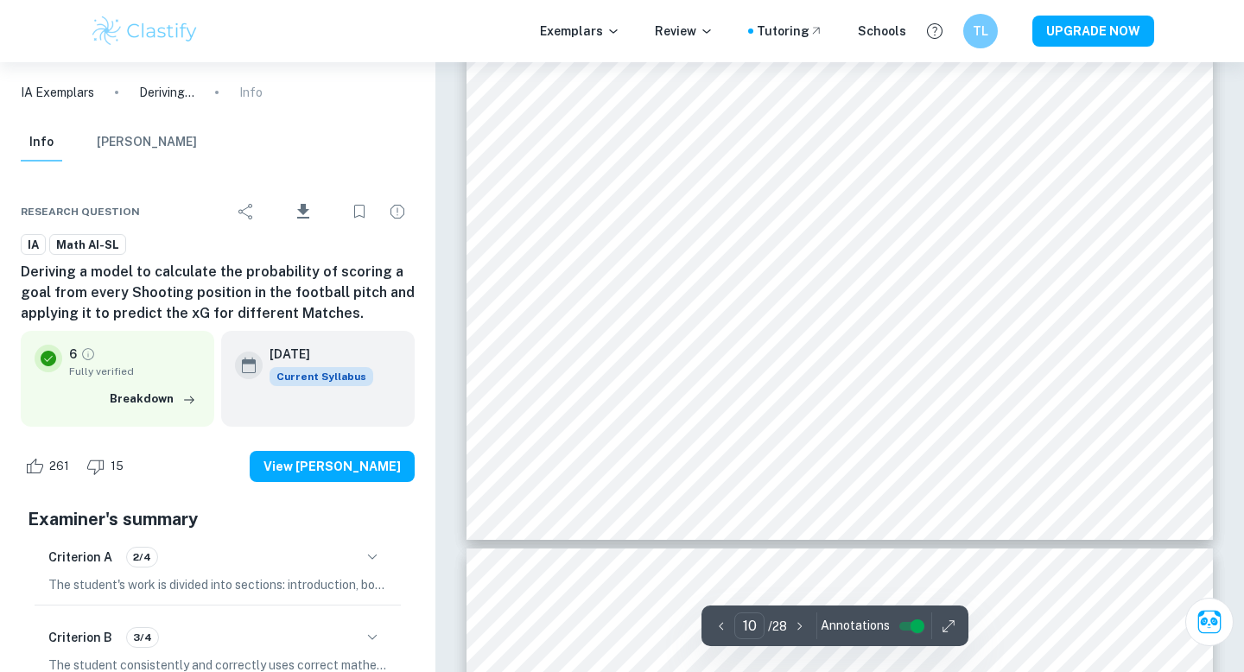
type input "11"
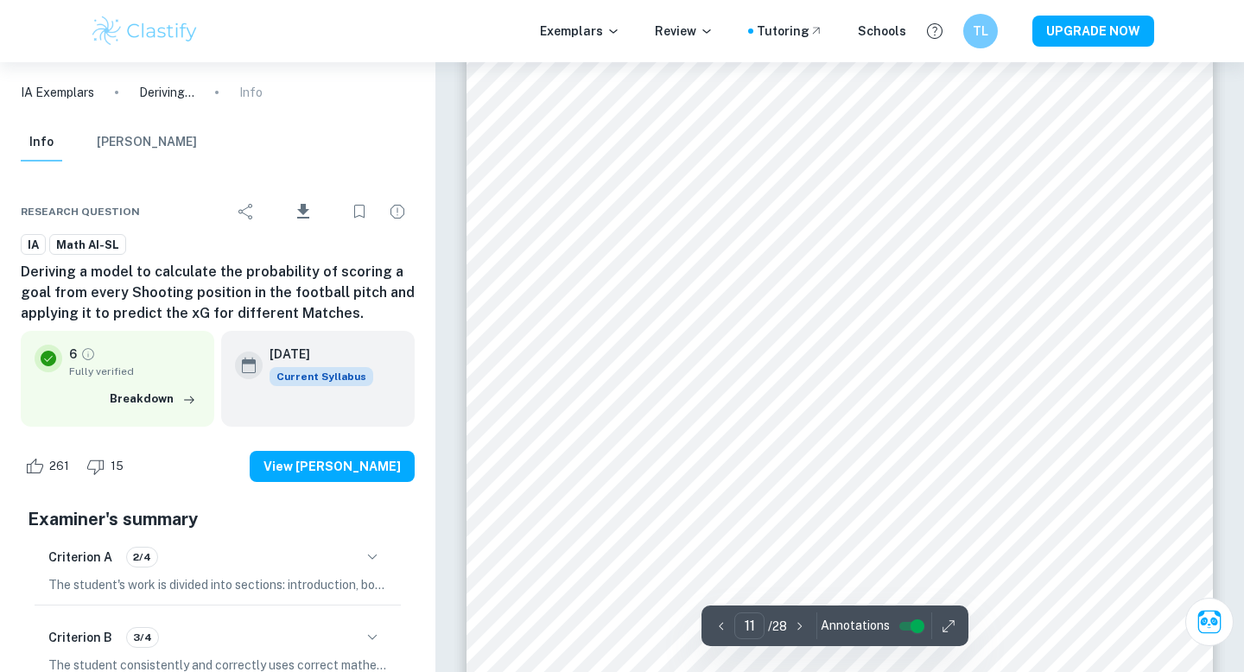
scroll to position [11083, 0]
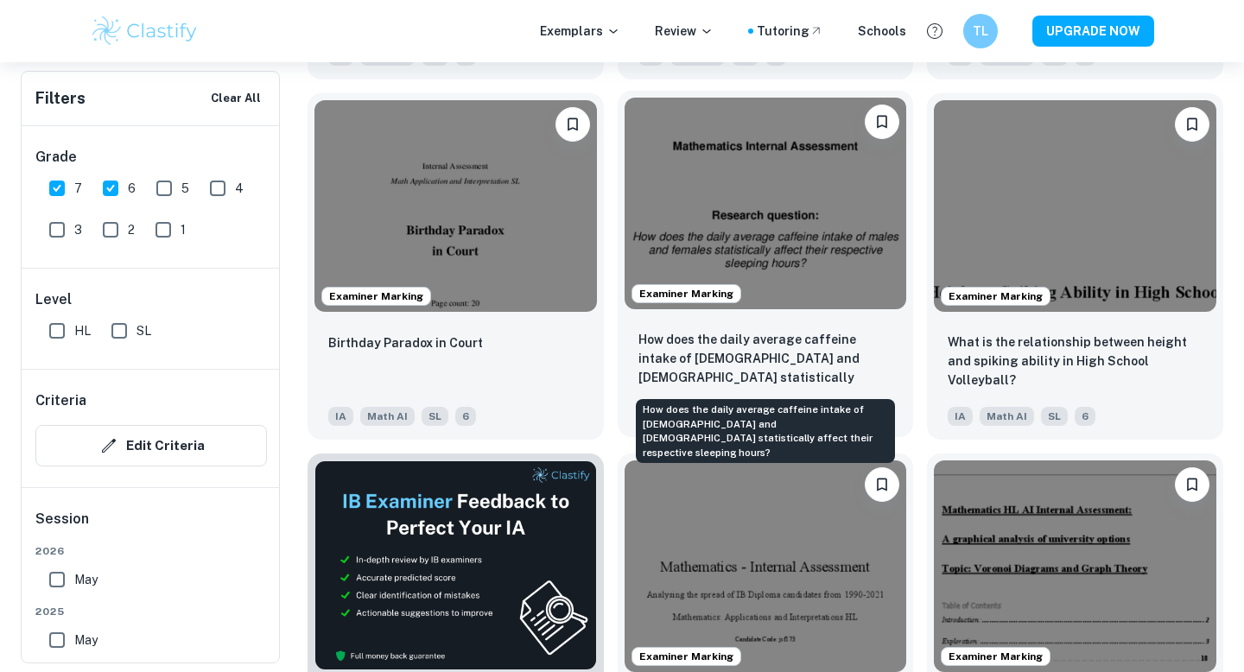
scroll to position [2335, 0]
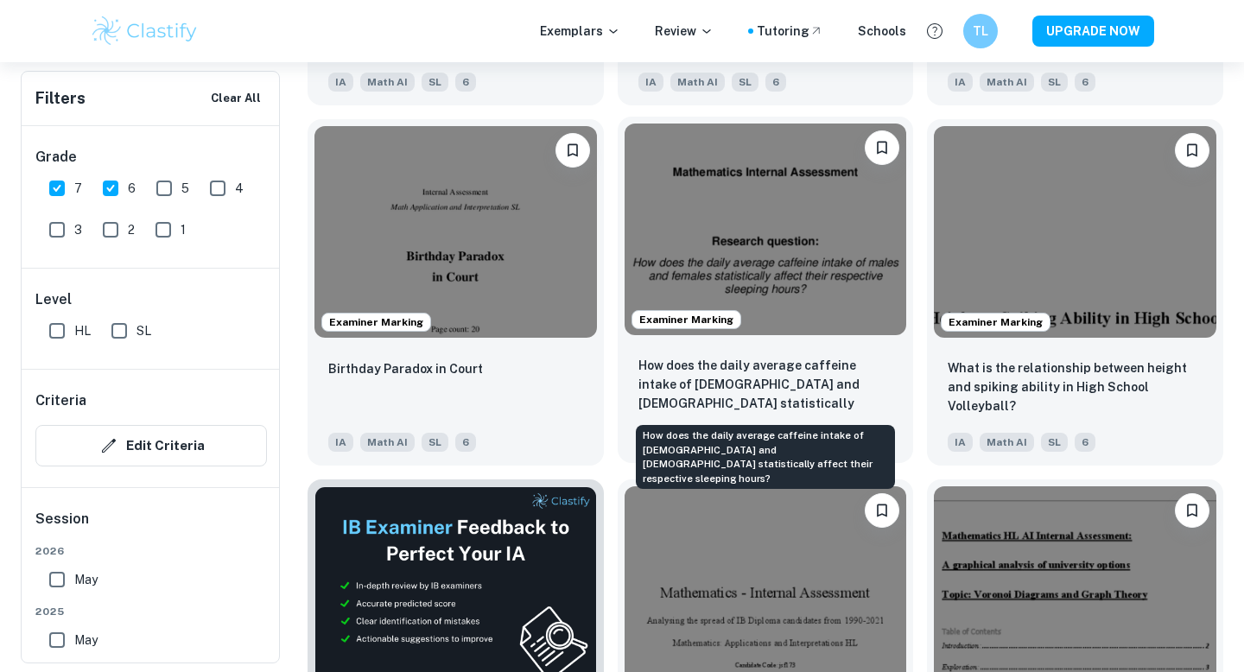
click at [670, 385] on p "How does the daily average caffeine intake of [DEMOGRAPHIC_DATA] and [DEMOGRAPH…" at bounding box center [765, 385] width 255 height 59
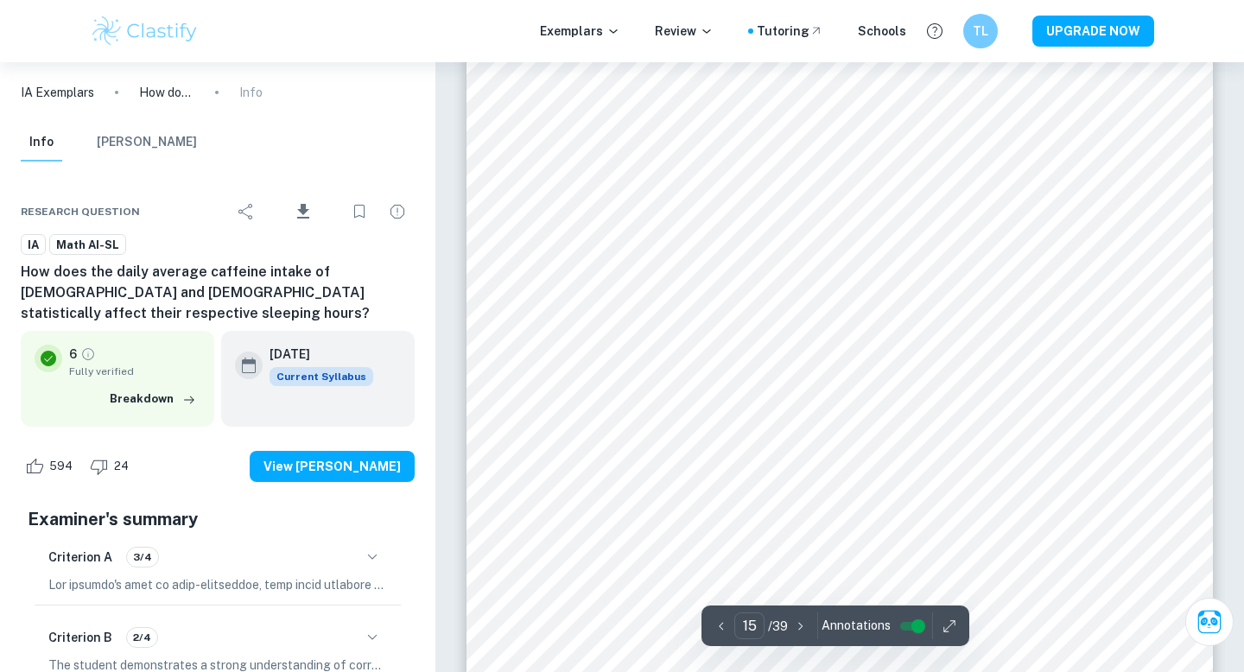
scroll to position [14472, 0]
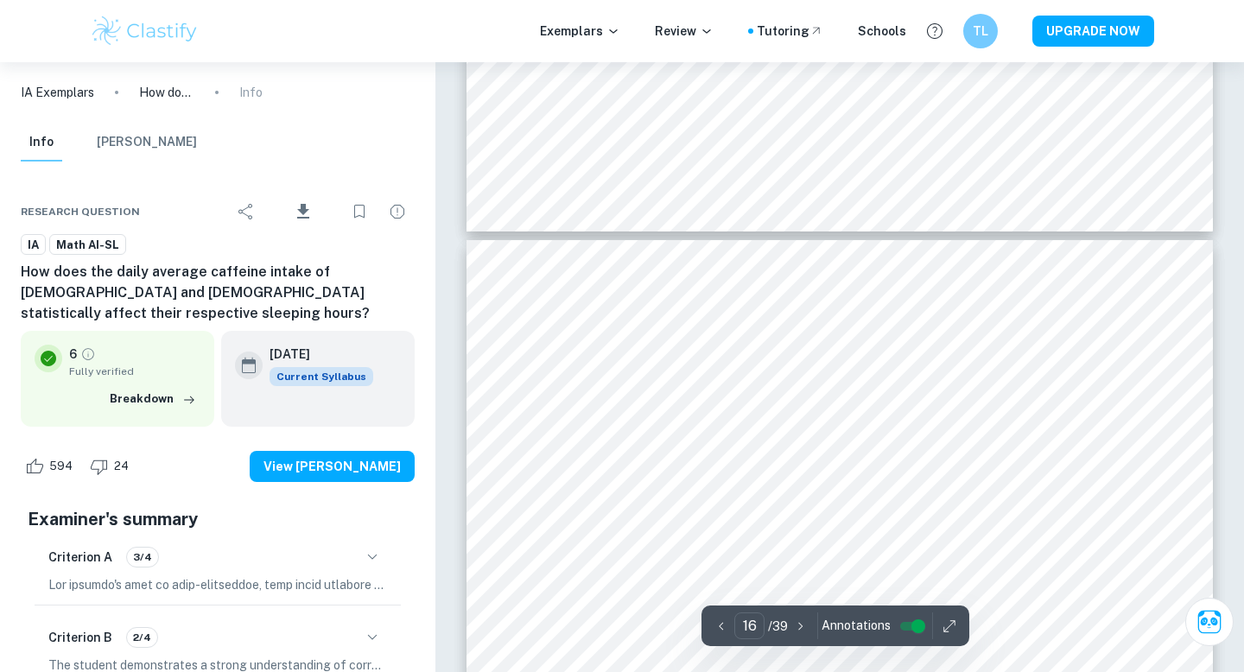
type input "15"
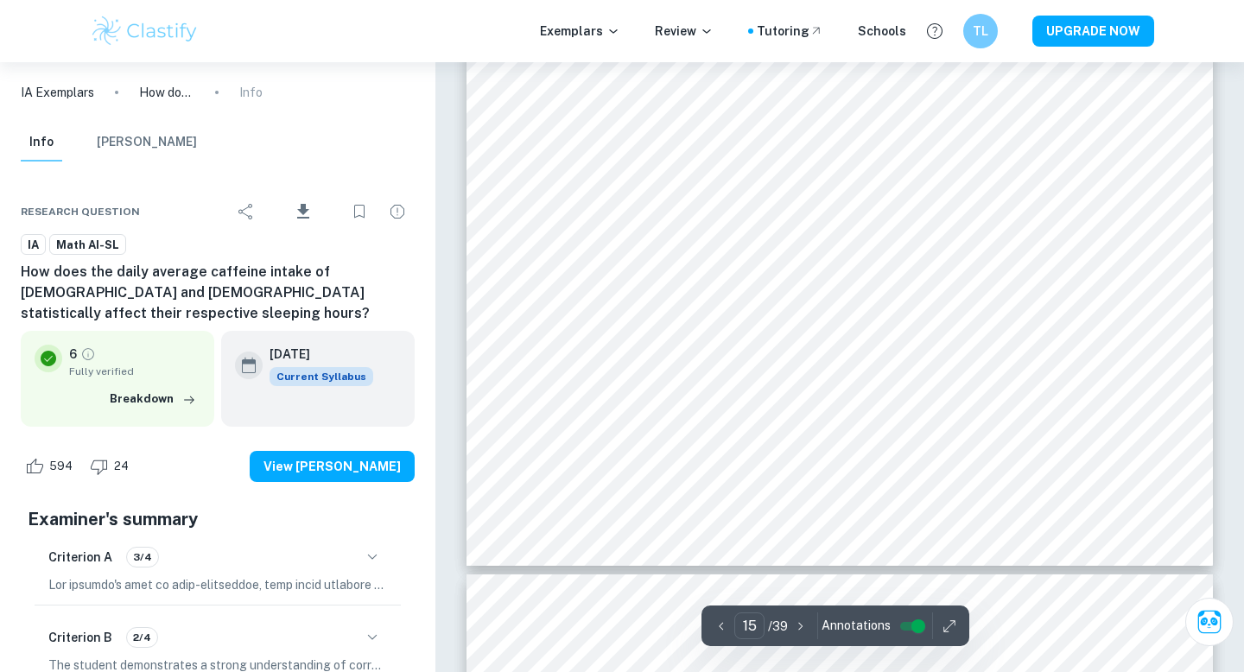
scroll to position [14608, 0]
